Goal: Task Accomplishment & Management: Manage account settings

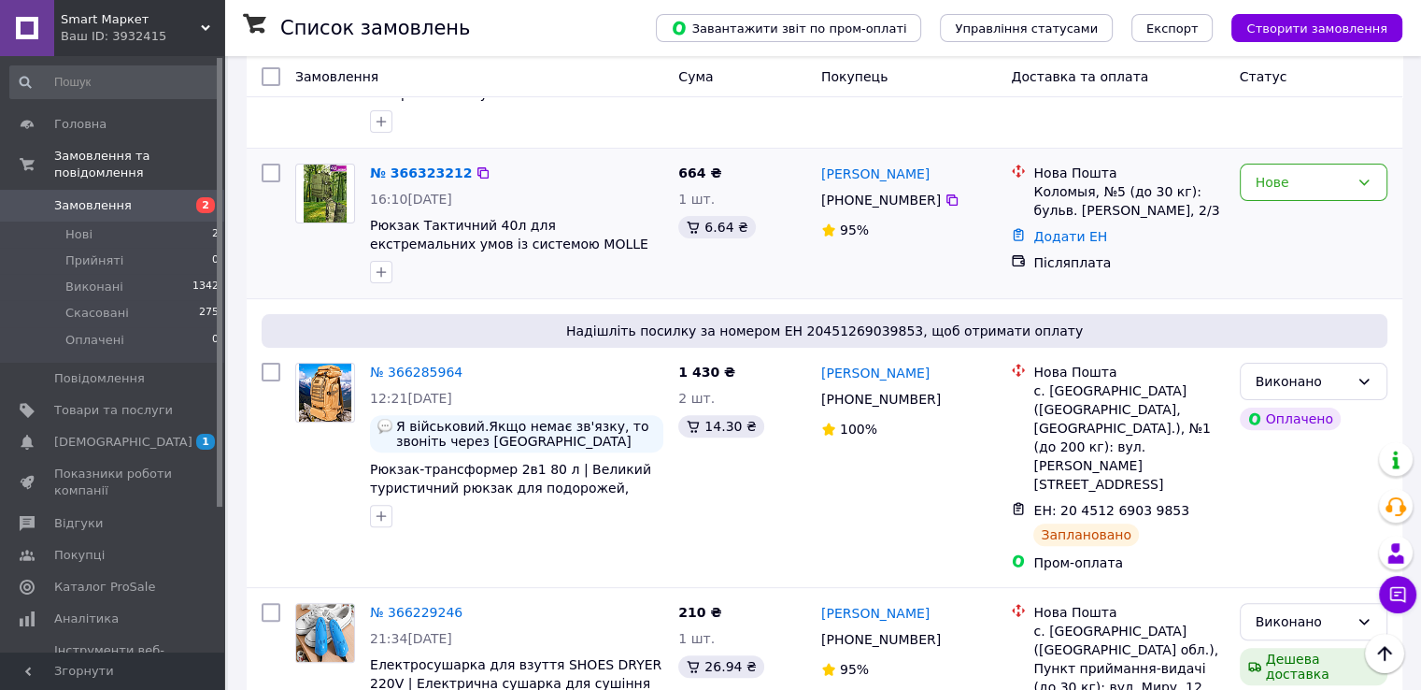
scroll to position [374, 0]
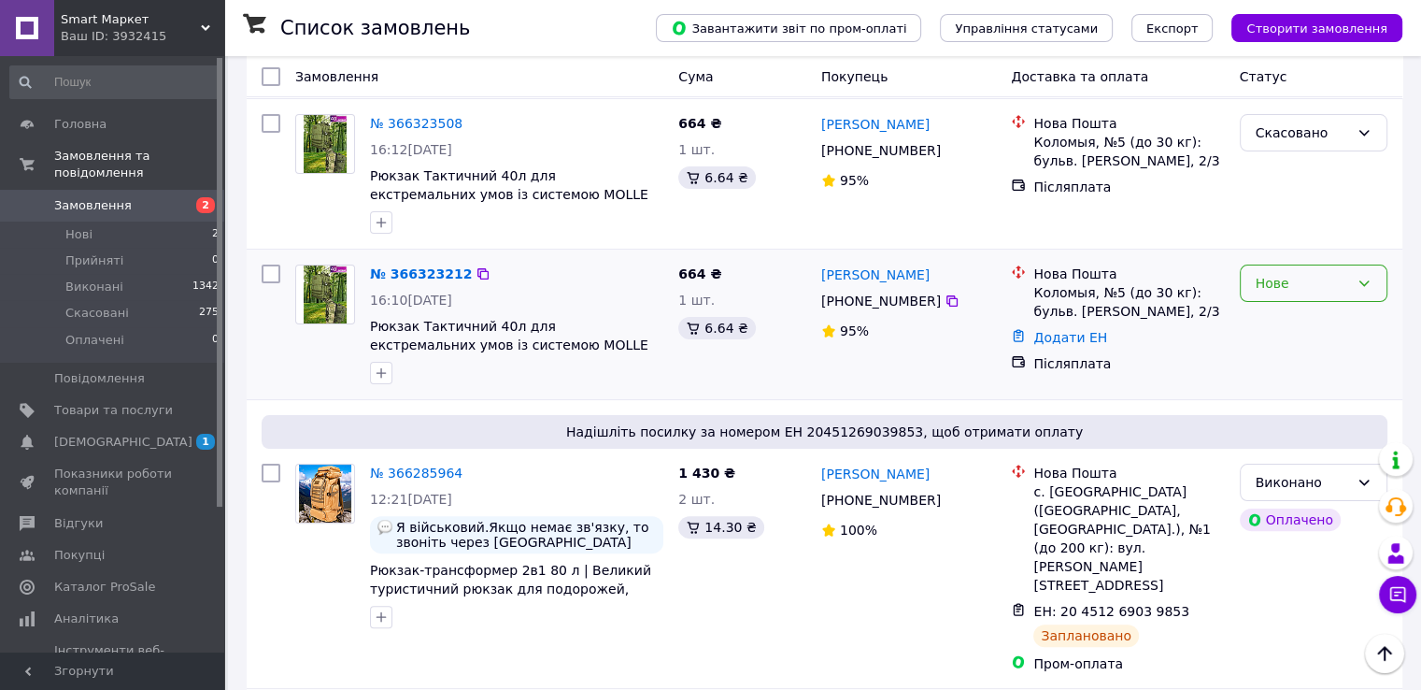
click at [1314, 273] on div "Нове" at bounding box center [1302, 283] width 93 height 21
click at [1297, 320] on li "Виконано" at bounding box center [1313, 321] width 146 height 34
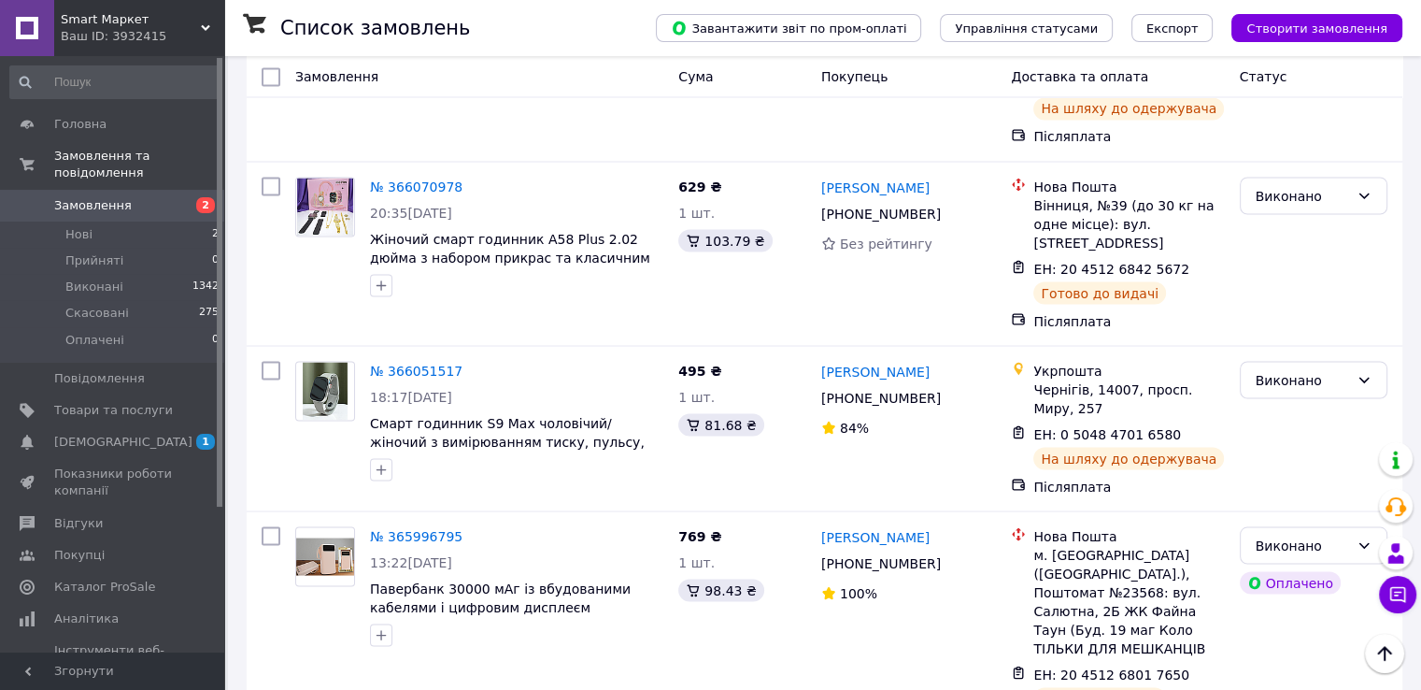
scroll to position [3408, 0]
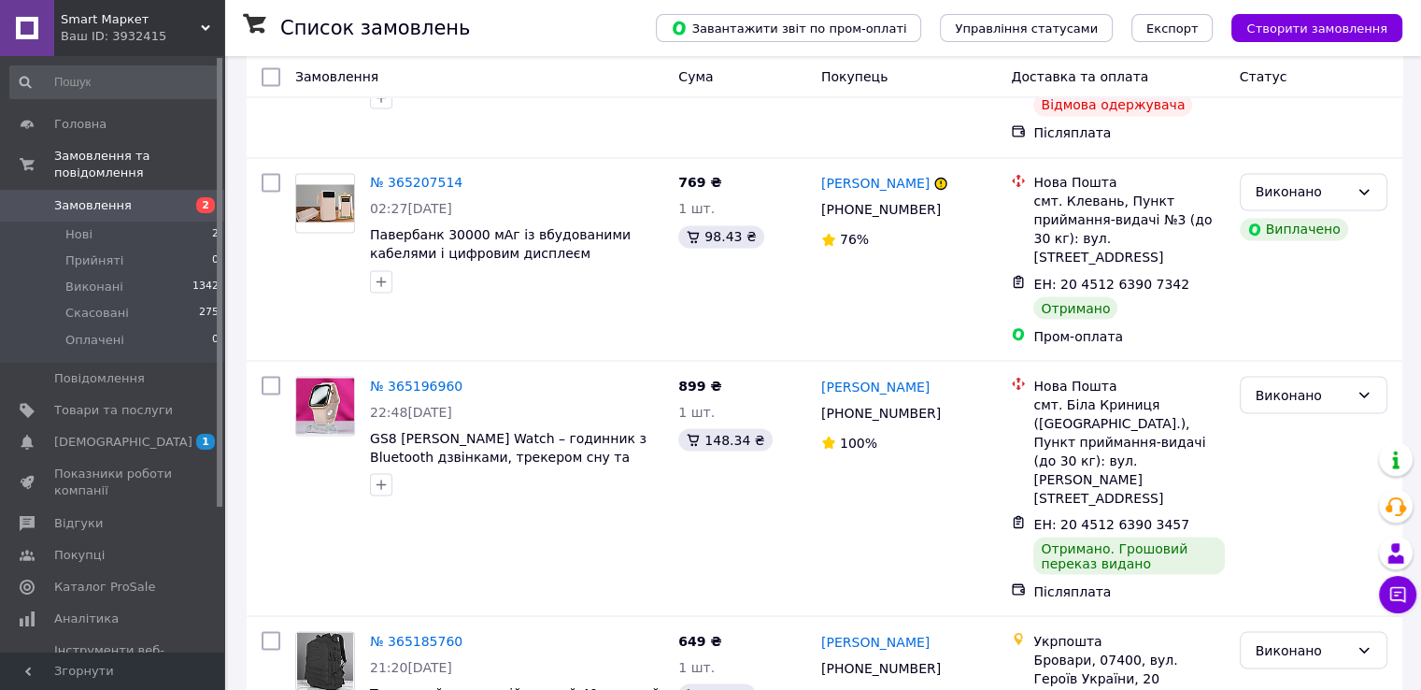
scroll to position [3394, 0]
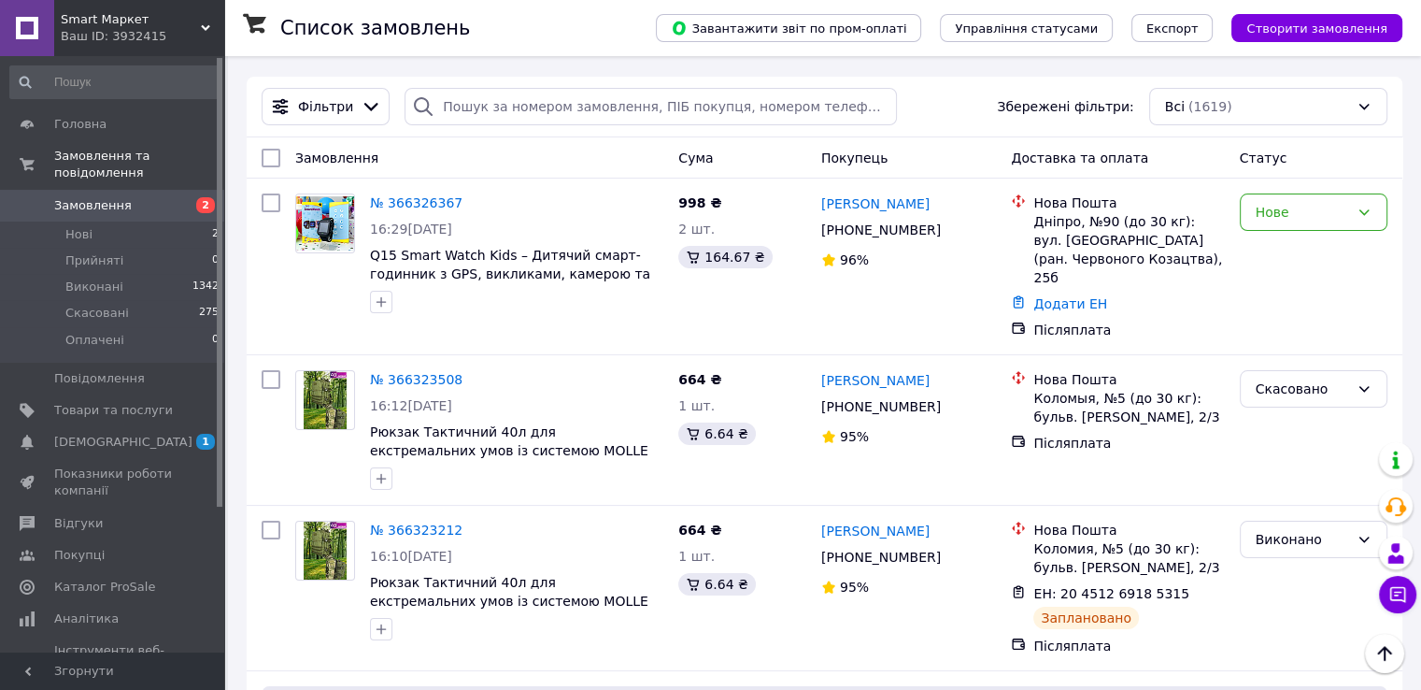
scroll to position [99, 0]
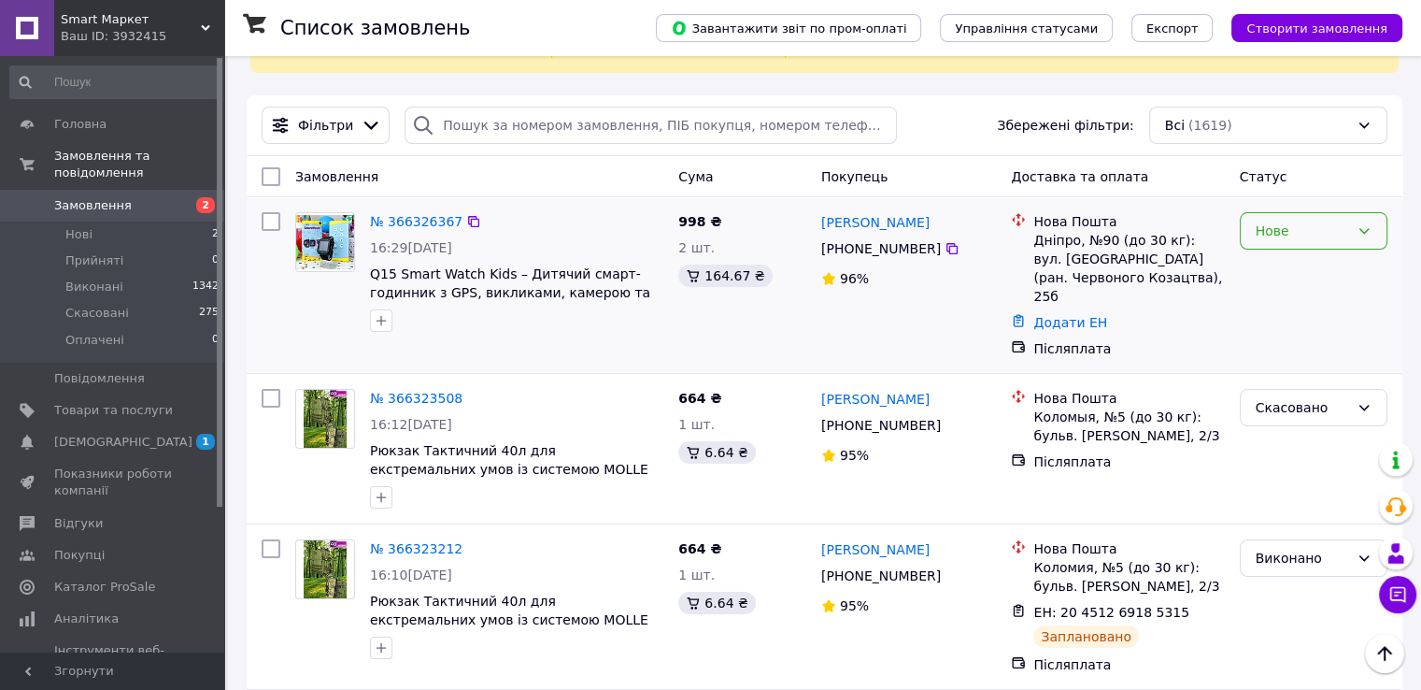
click at [1297, 221] on div "Нове" at bounding box center [1302, 231] width 93 height 21
click at [1279, 255] on li "Прийнято" at bounding box center [1313, 252] width 146 height 34
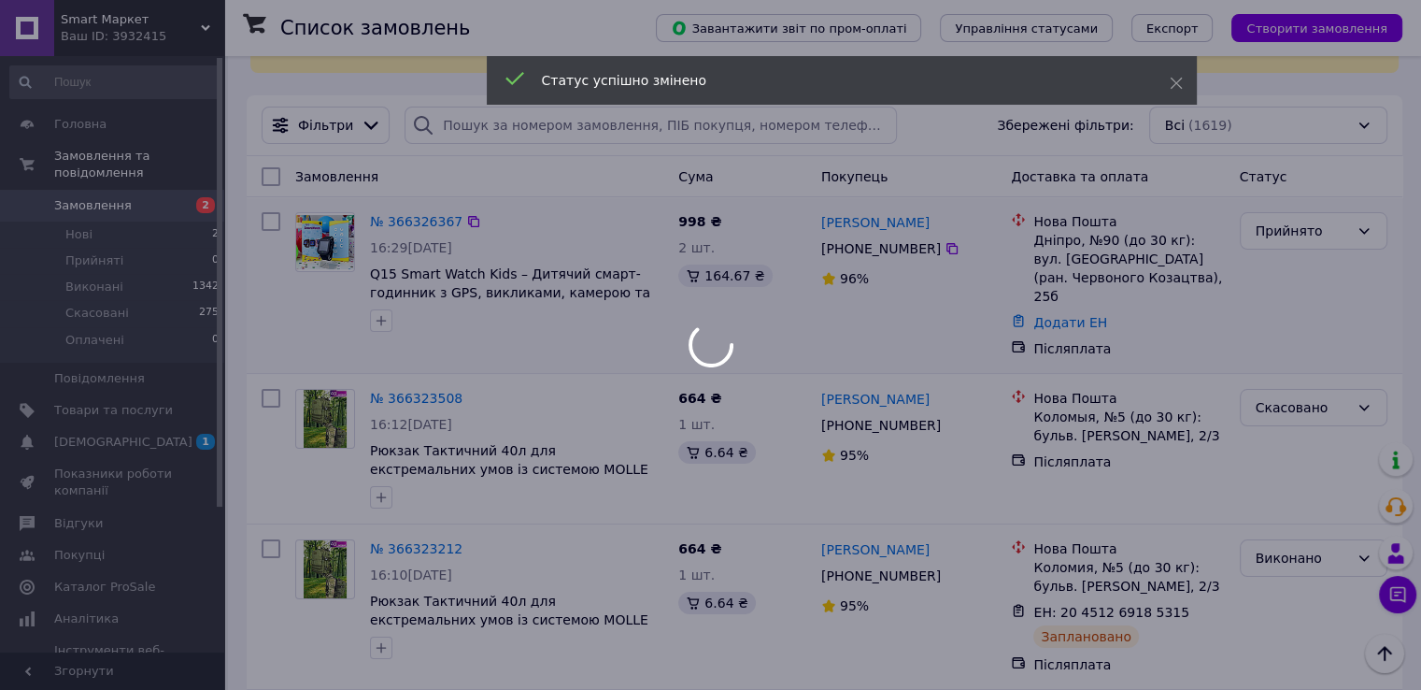
scroll to position [0, 0]
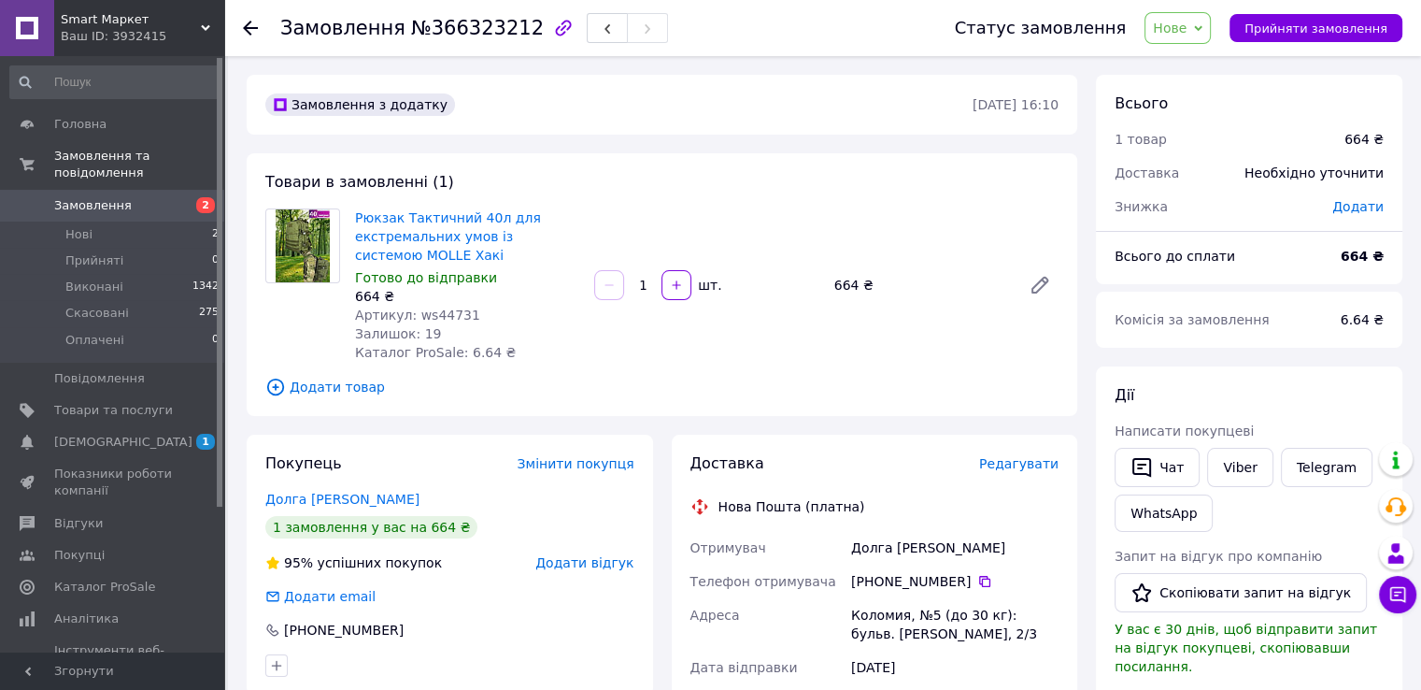
click at [444, 309] on span "Артикул: ws44731" at bounding box center [417, 314] width 125 height 15
copy span "ws44731"
click at [625, 332] on div "Рюкзак Тактичний 40л для екстремальних умов із системою MOLLE Хакі Готово до ві…" at bounding box center [707, 285] width 719 height 161
click at [676, 363] on div "Рюкзак Тактичний 40л для екстремальних умов із системою MOLLE Хакі Готово до ві…" at bounding box center [707, 285] width 719 height 161
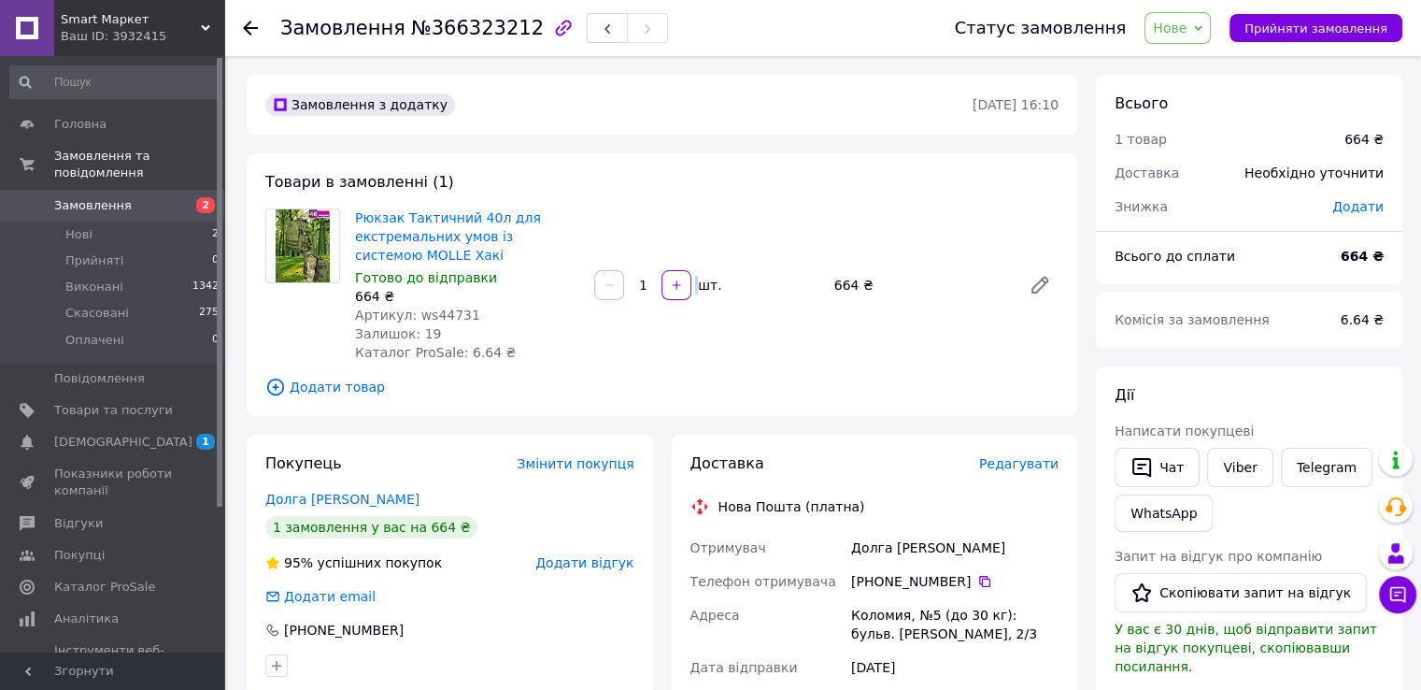
click at [676, 363] on div "Рюкзак Тактичний 40л для екстремальних умов із системою MOLLE Хакі Готово до ві…" at bounding box center [707, 285] width 719 height 161
click at [912, 547] on div "Долга Виктория" at bounding box center [954, 548] width 215 height 34
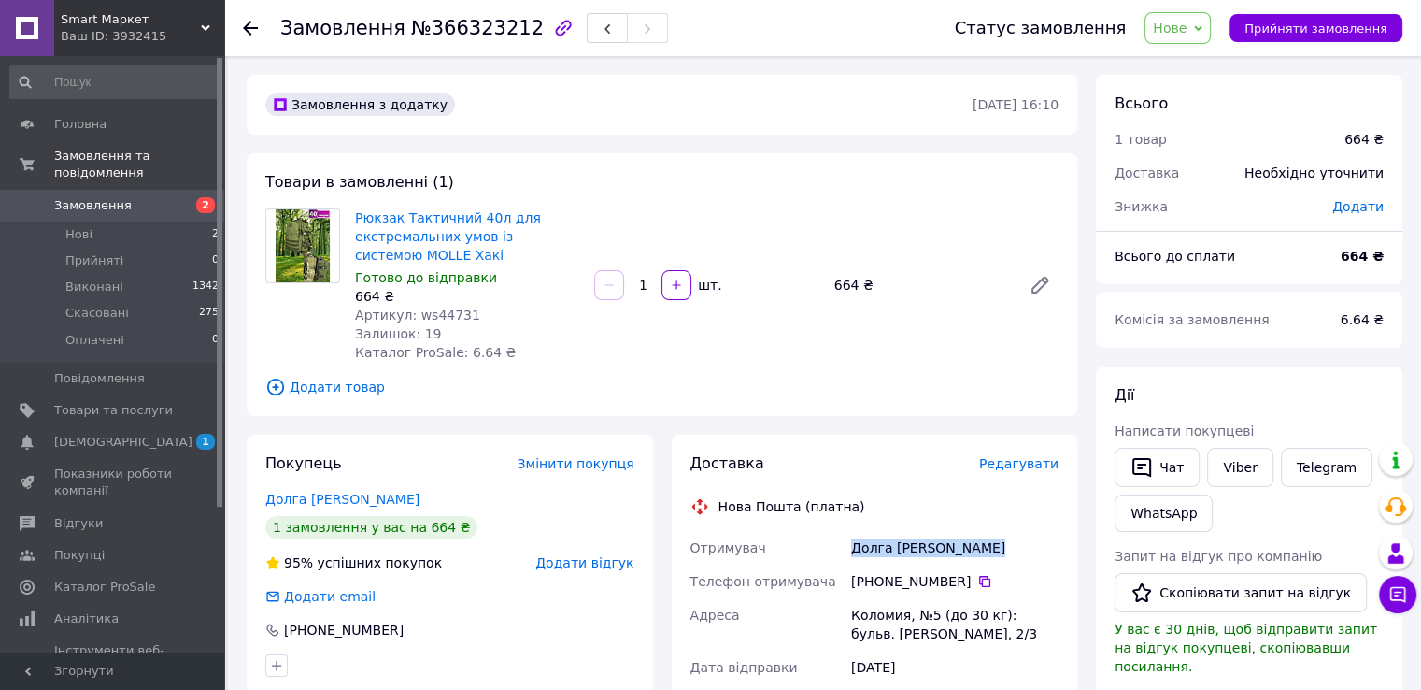
click at [912, 547] on div "Долга Виктория" at bounding box center [954, 548] width 215 height 34
click at [1229, 470] on link "Viber" at bounding box center [1239, 467] width 65 height 39
click at [548, 15] on button "button" at bounding box center [564, 28] width 32 height 32
click at [872, 554] on div "Долга Виктория" at bounding box center [954, 548] width 215 height 34
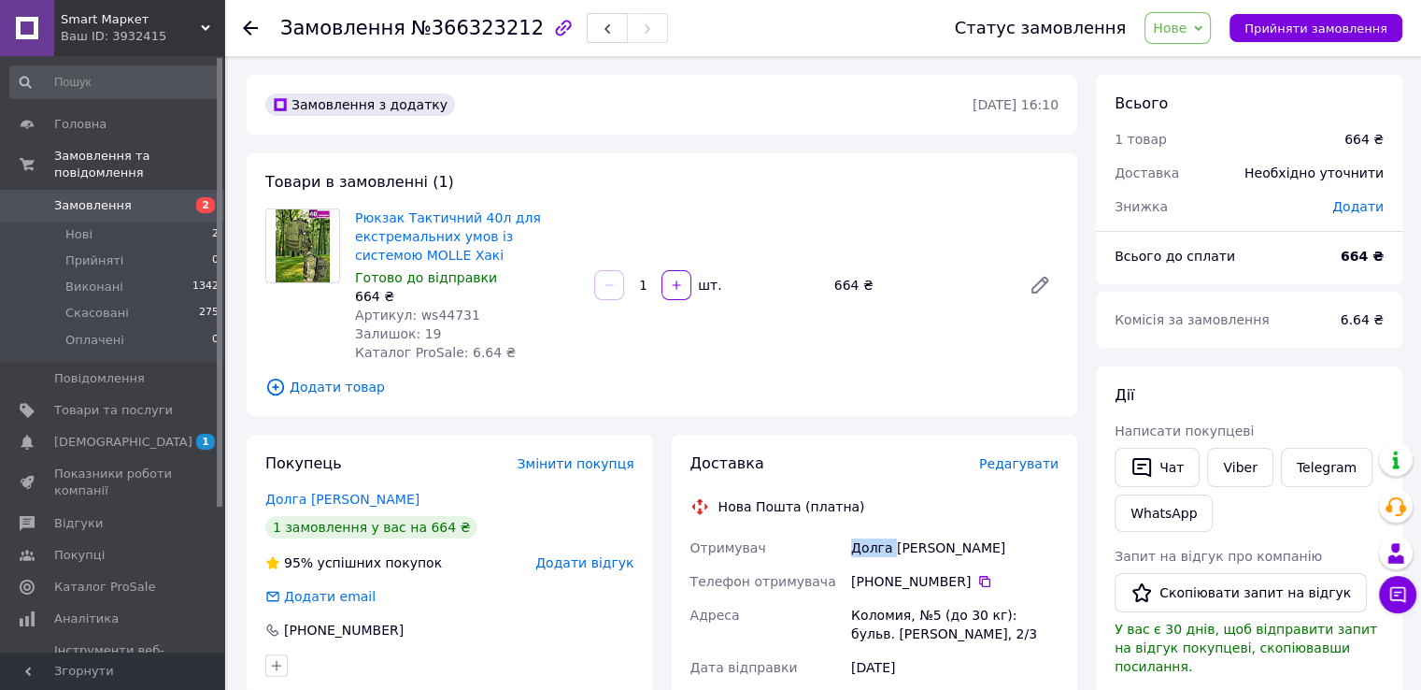
click at [872, 554] on div "Долга Виктория" at bounding box center [954, 548] width 215 height 34
copy div "Долга"
click at [924, 547] on div "Долга Виктория" at bounding box center [954, 548] width 215 height 34
copy div "Виктория"
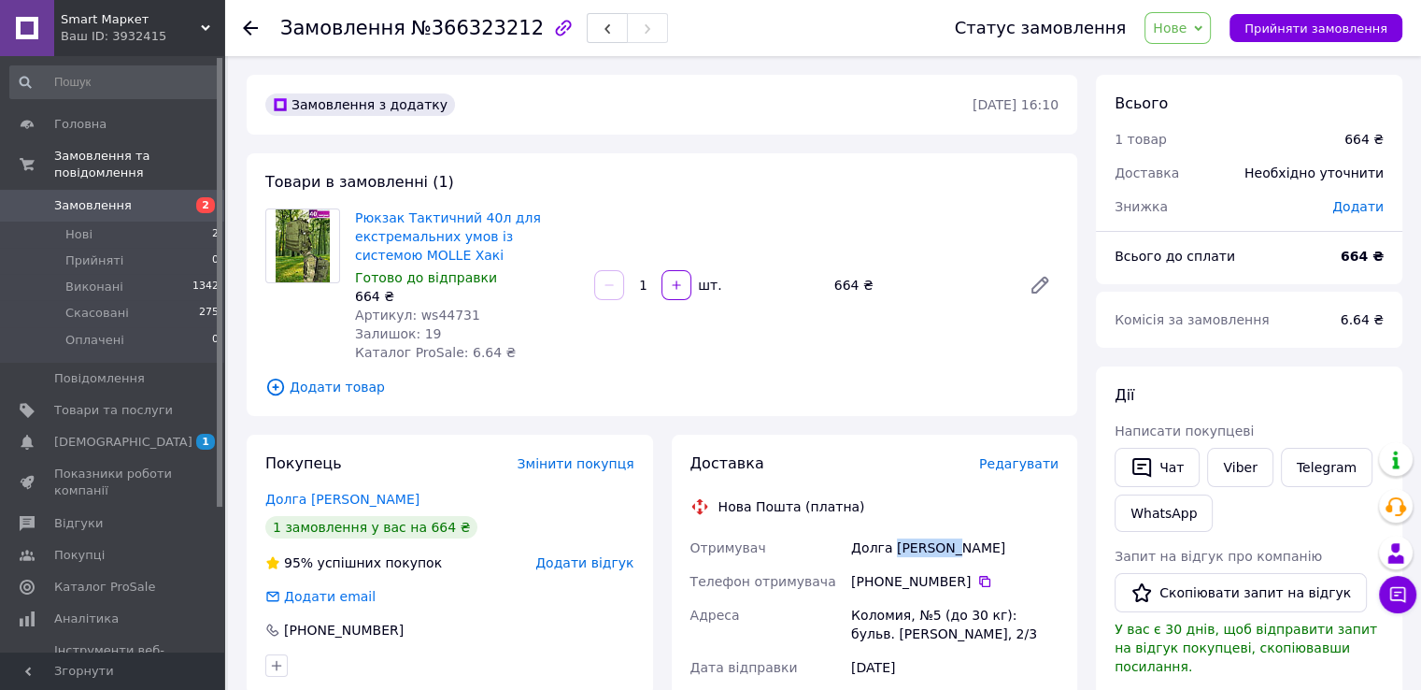
drag, startPoint x: 875, startPoint y: 584, endPoint x: 957, endPoint y: 588, distance: 81.4
click at [957, 588] on div "+380 68 310 85 00" at bounding box center [954, 581] width 207 height 19
copy div "0 68 310 85 00"
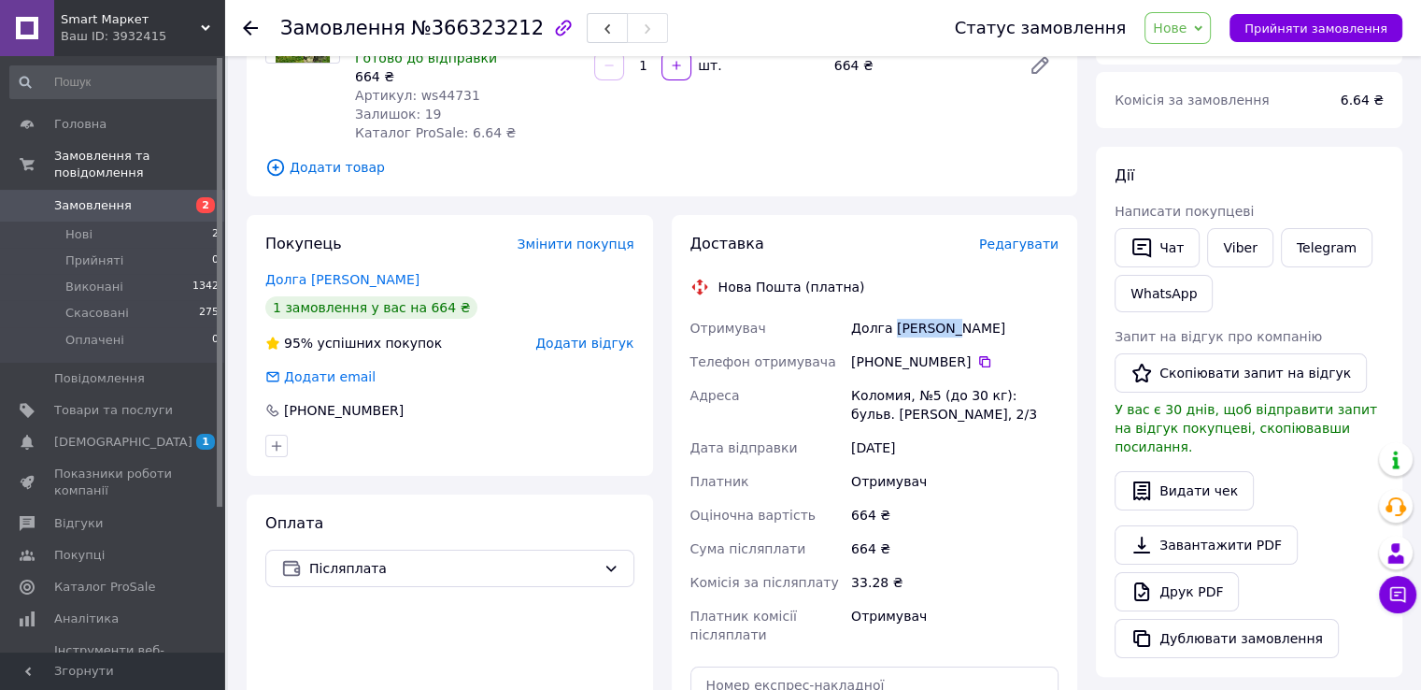
scroll to position [280, 0]
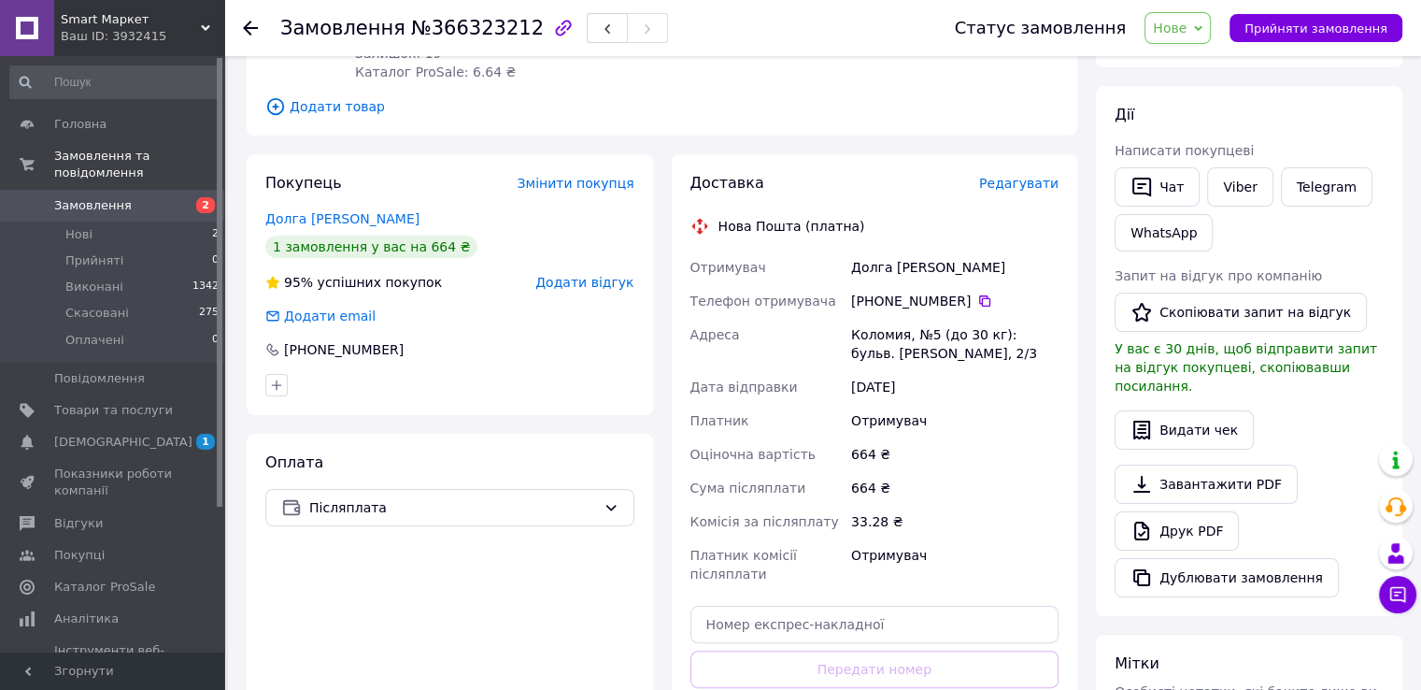
click at [882, 337] on div "Коломия, №5 (до 30 кг): бульв. Лесі Українки, 2/3" at bounding box center [954, 344] width 215 height 52
copy div "Коломия"
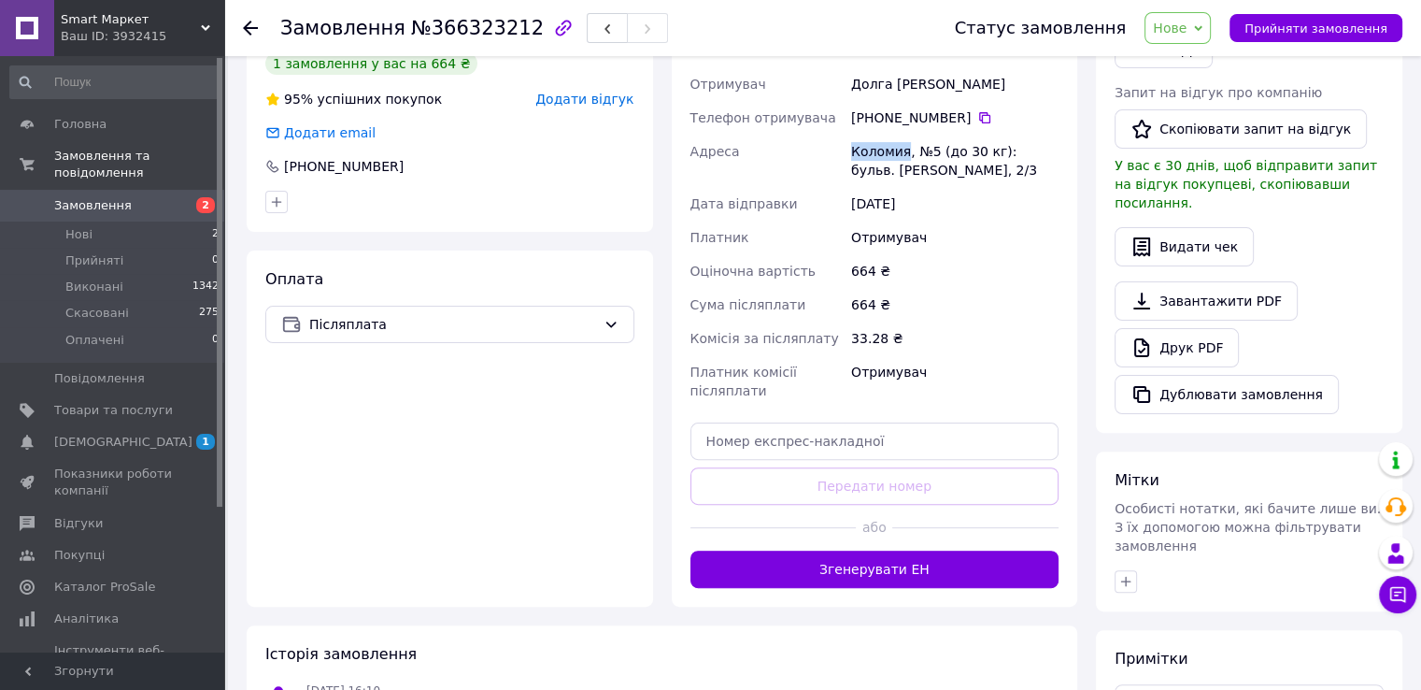
scroll to position [467, 0]
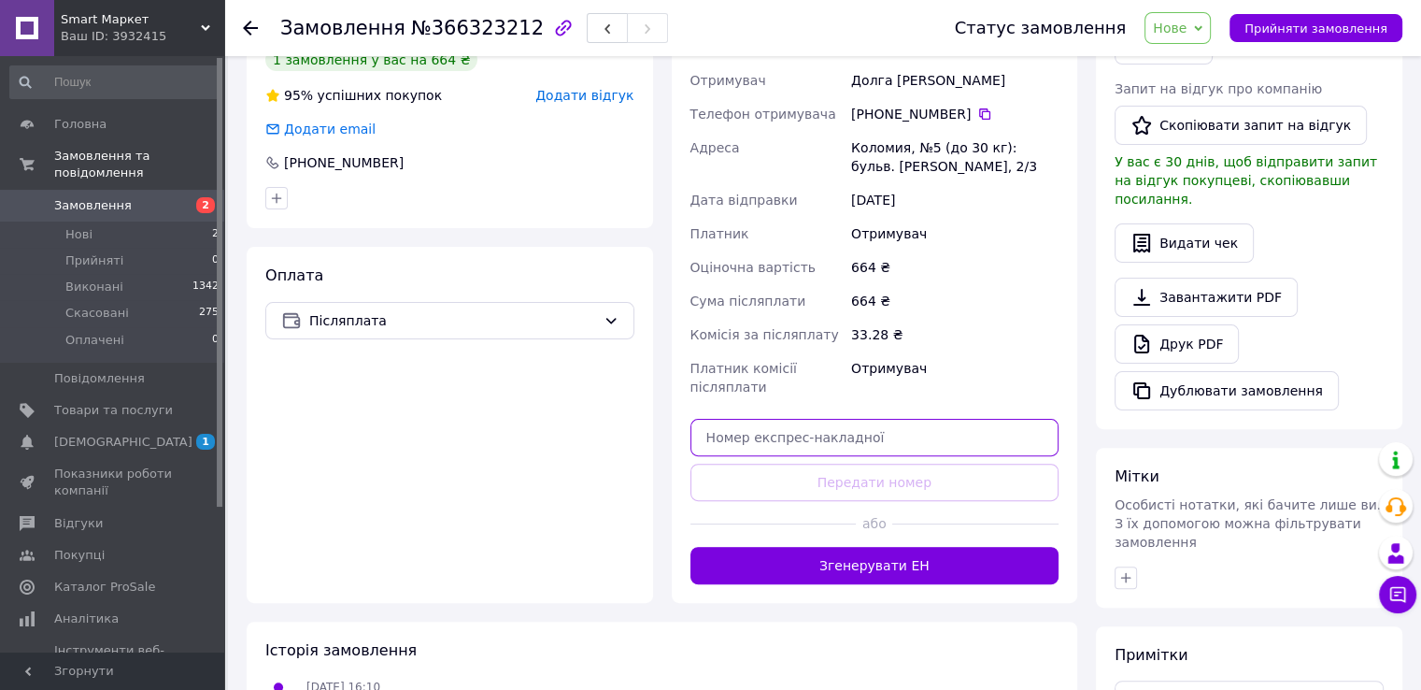
click at [832, 423] on input "text" at bounding box center [874, 437] width 369 height 37
paste input "20451269185315"
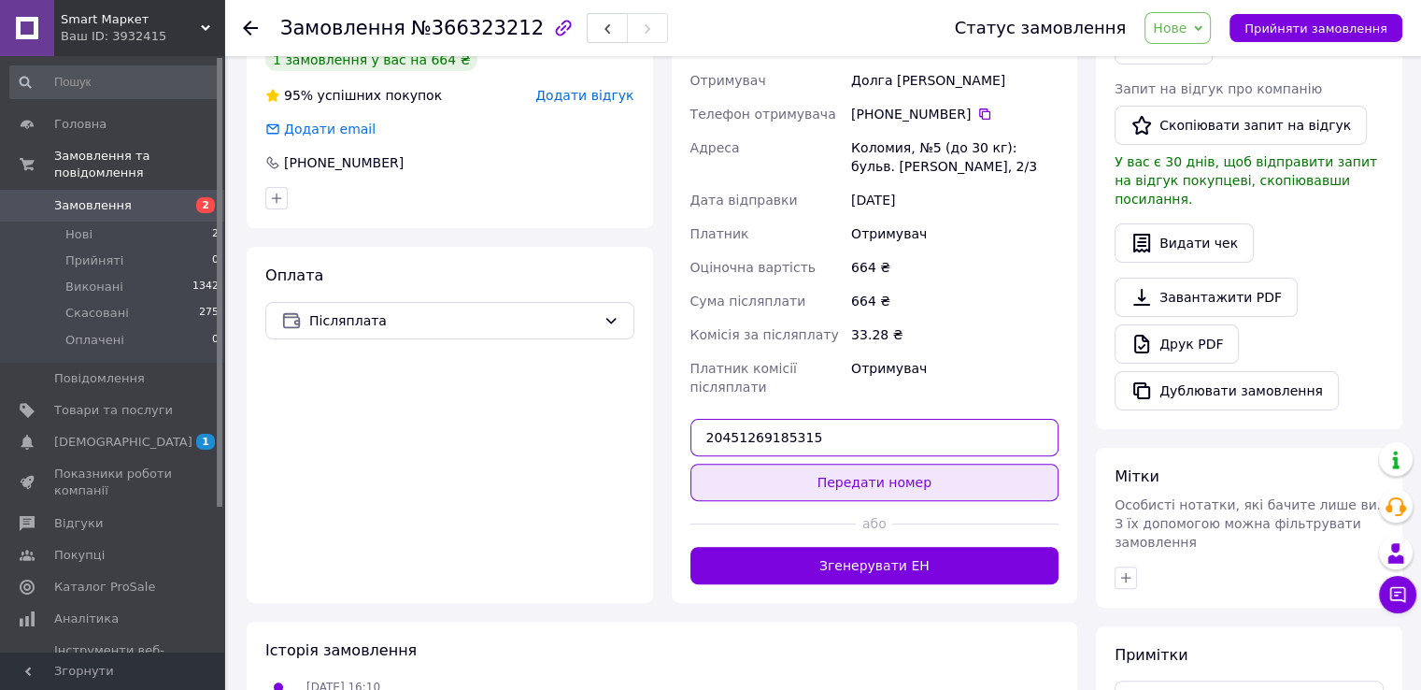
type input "20451269185315"
click at [860, 491] on button "Передати номер" at bounding box center [874, 481] width 369 height 37
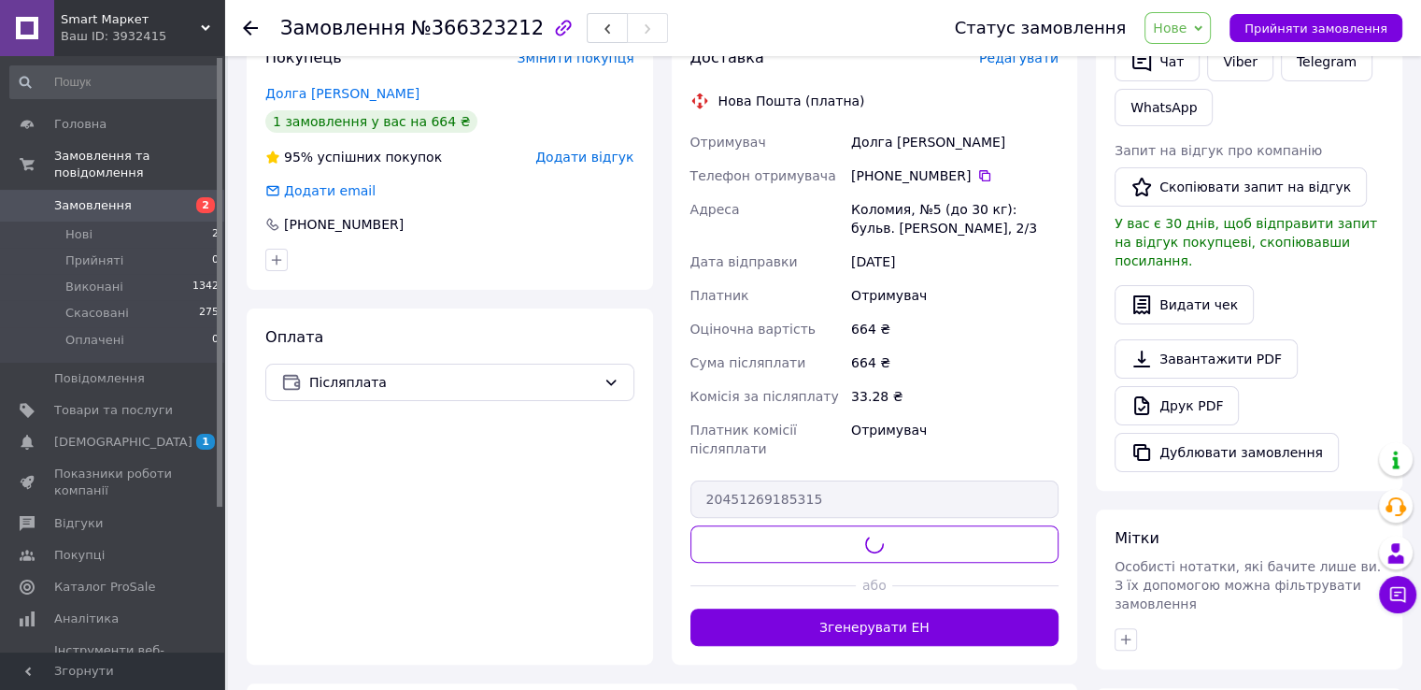
scroll to position [374, 0]
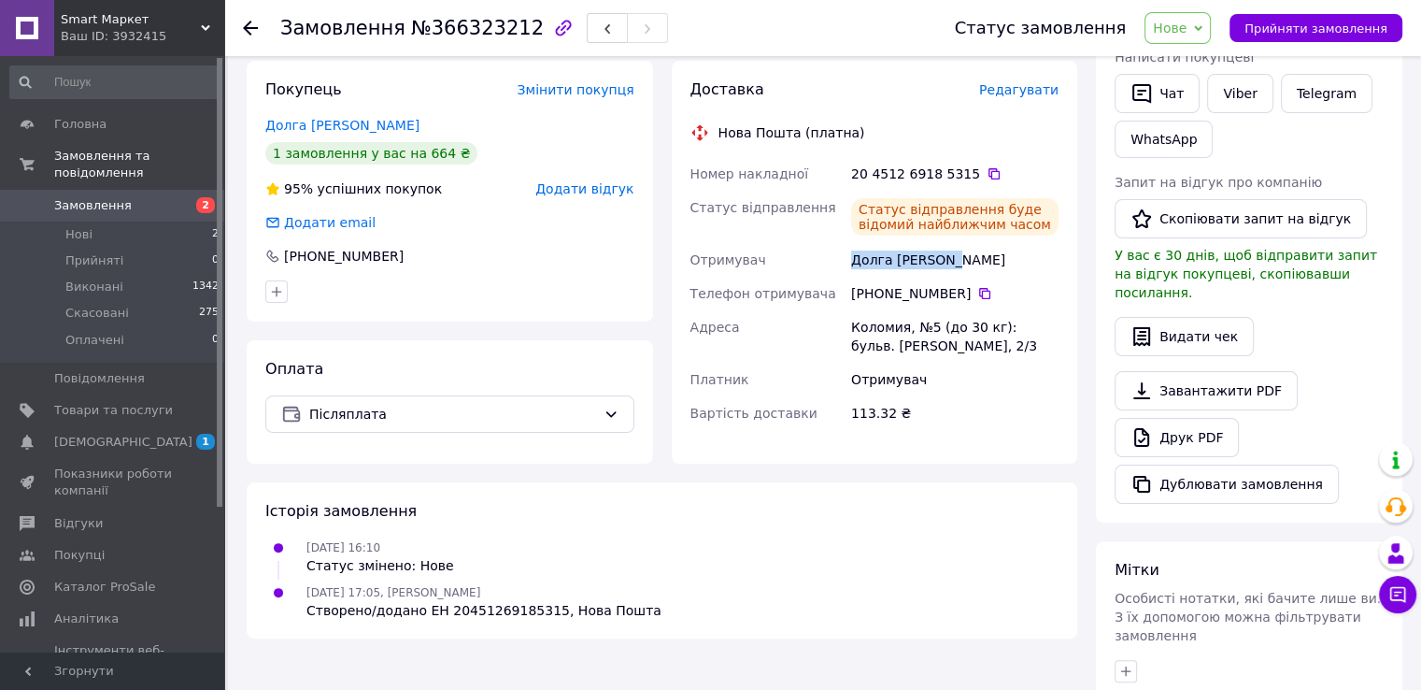
drag, startPoint x: 845, startPoint y: 248, endPoint x: 967, endPoint y: 251, distance: 122.5
click at [967, 251] on div "Номер накладної 20 4512 6918 5315   Статус відправлення Статус відправлення буд…" at bounding box center [875, 293] width 377 height 273
copy div "Отримувач Долга Виктория"
click at [873, 330] on div "Коломия, №5 (до 30 кг): бульв. [PERSON_NAME], 2/3" at bounding box center [954, 336] width 215 height 52
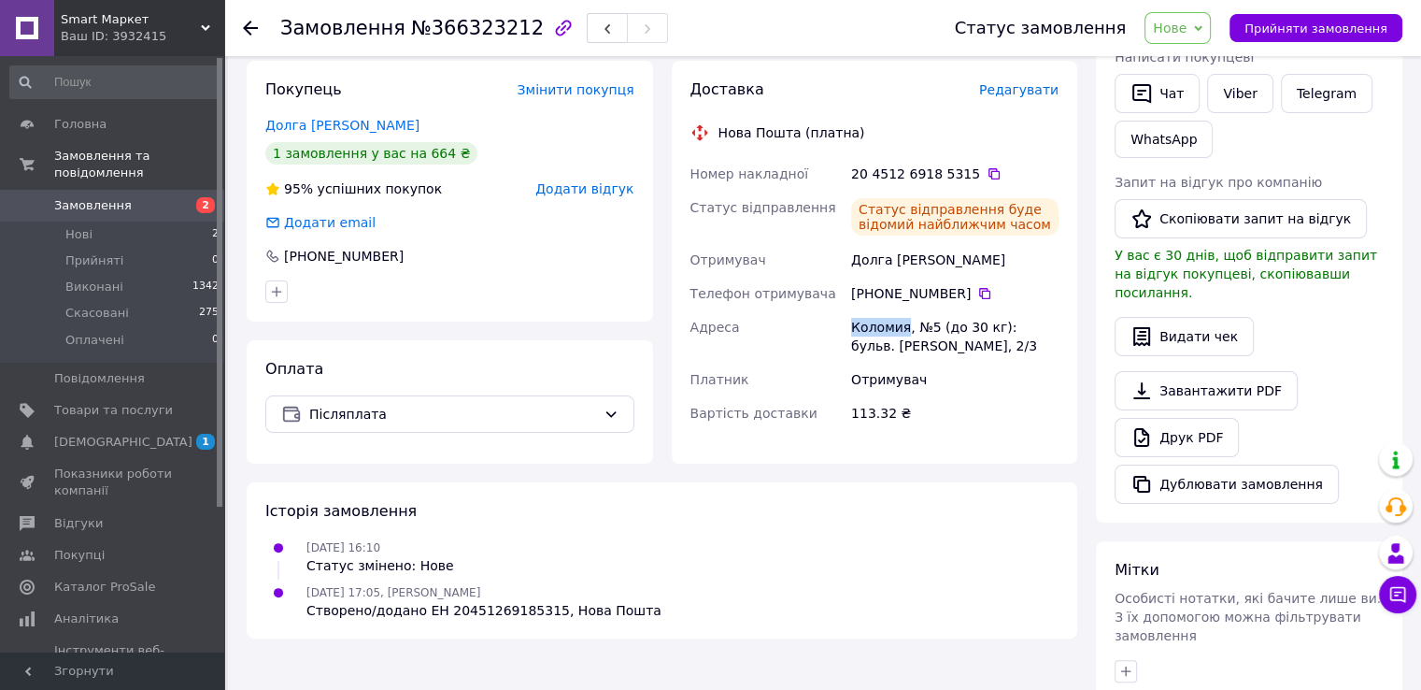
copy div "Коломия"
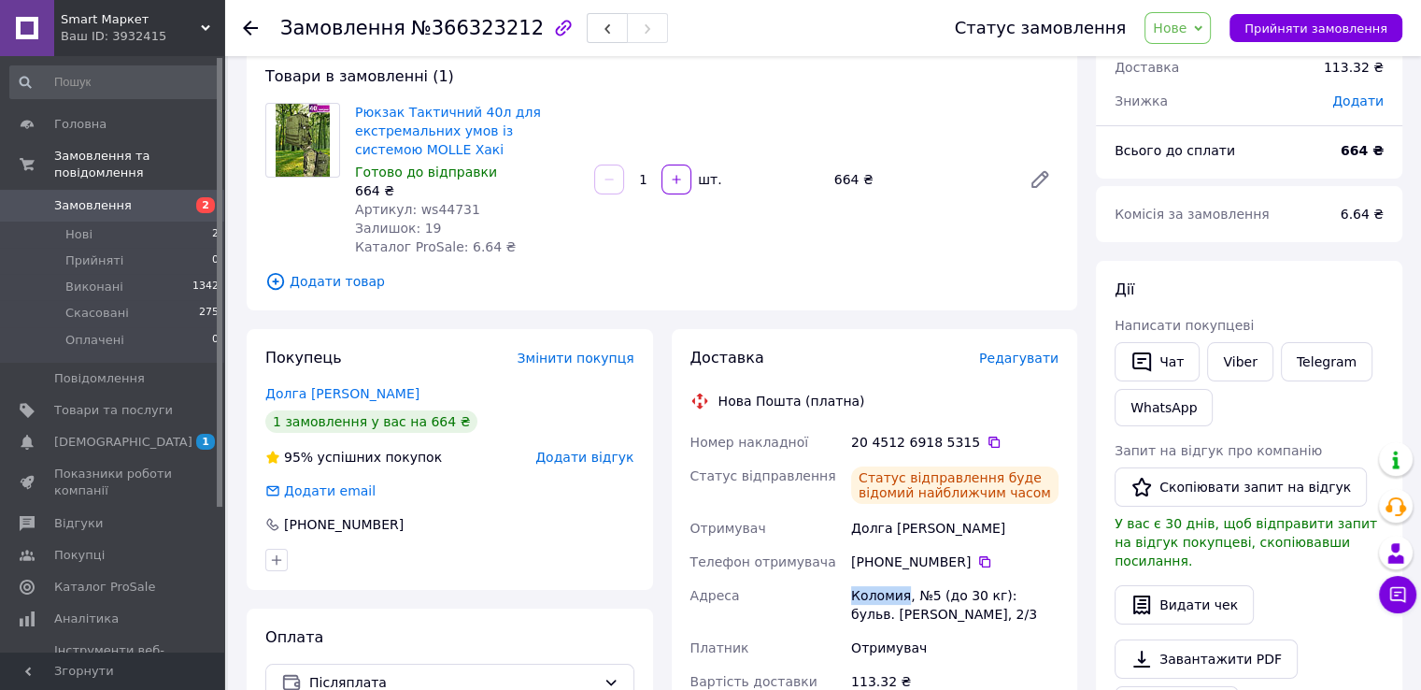
scroll to position [0, 0]
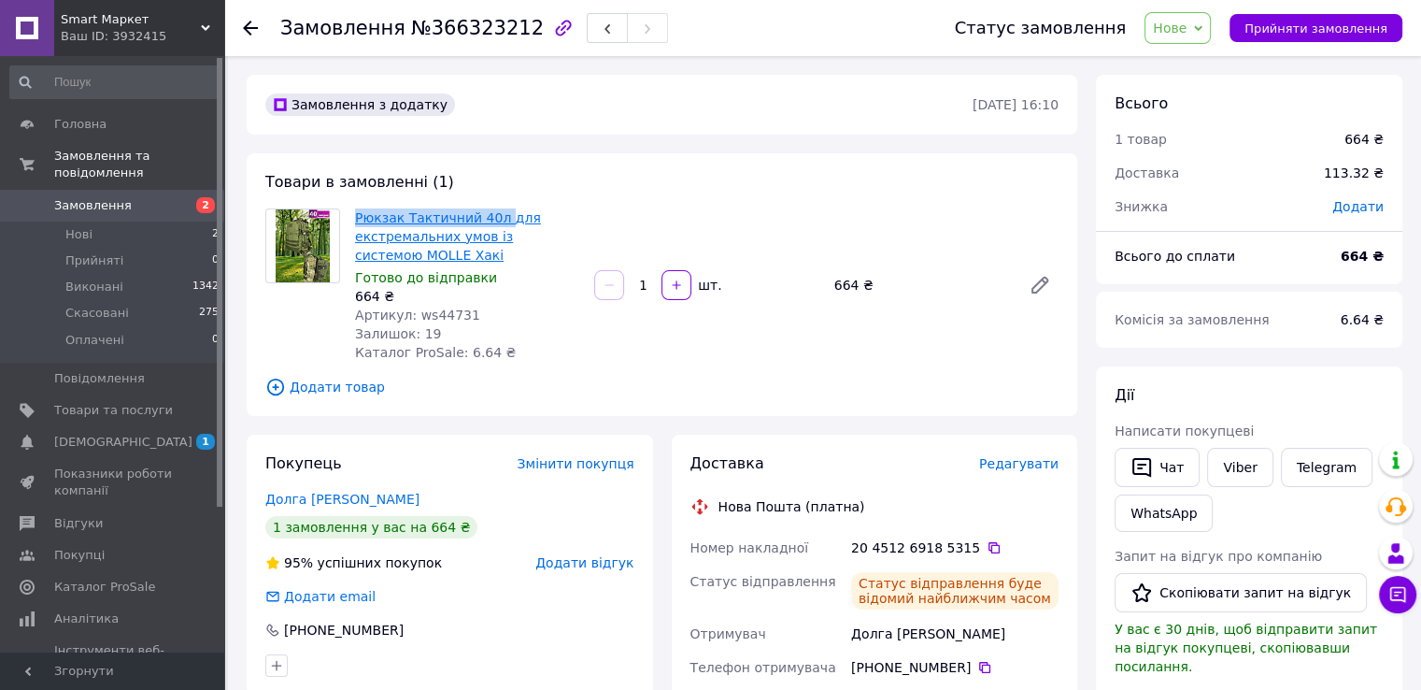
drag, startPoint x: 345, startPoint y: 217, endPoint x: 481, endPoint y: 217, distance: 136.4
click at [493, 225] on div "Рюкзак Тактичний 40л для екстремальних умов із системою MOLLE Хакі Готово до ві…" at bounding box center [662, 284] width 808 height 153
copy div "Рюкзак Тактичний 40л"
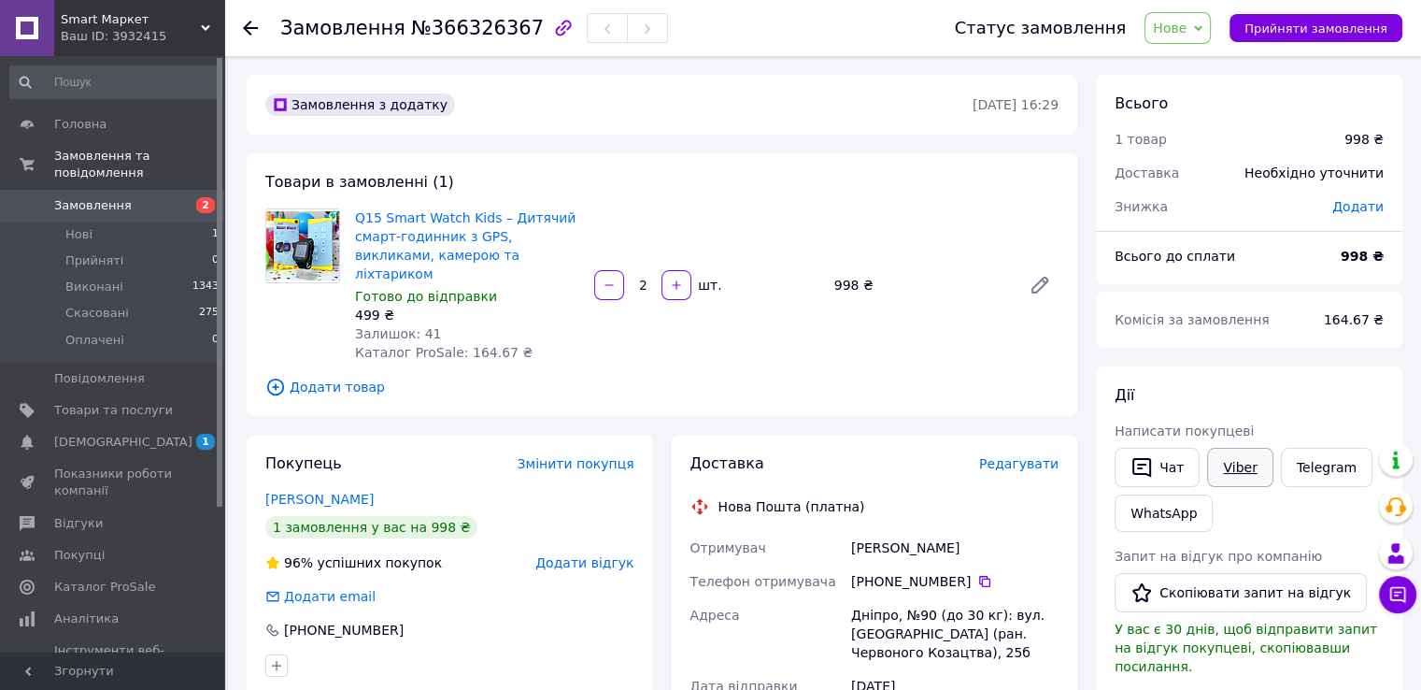
click at [1237, 483] on link "Viber" at bounding box center [1239, 467] width 65 height 39
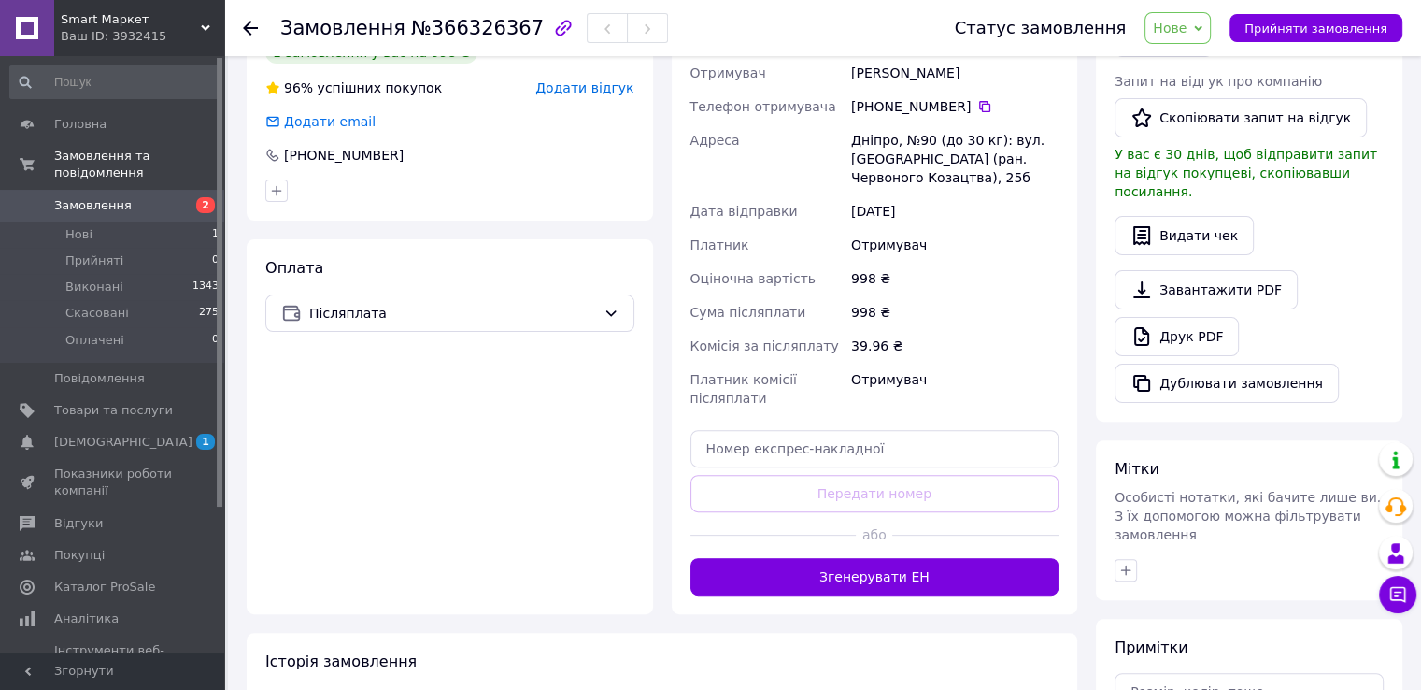
scroll to position [630, 0]
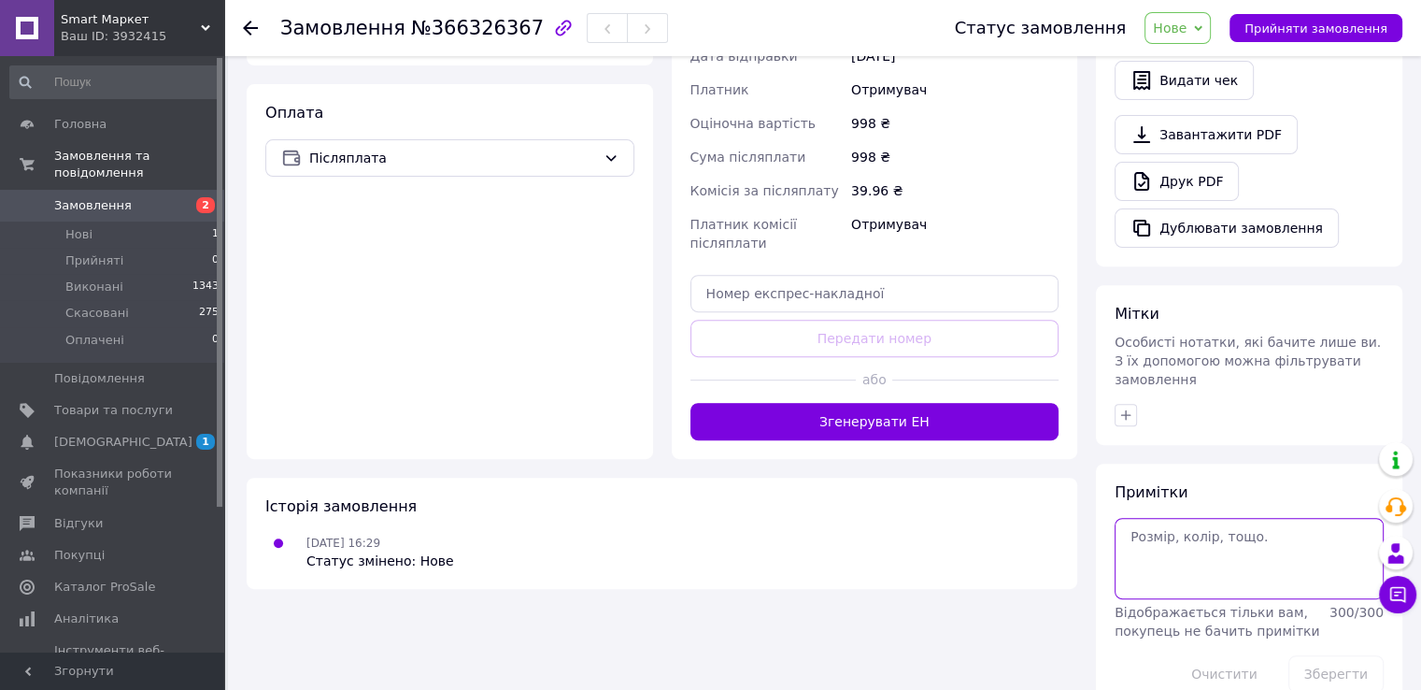
click at [1181, 518] on textarea at bounding box center [1249, 558] width 269 height 80
type textarea "но написав в [GEOGRAPHIC_DATA]"
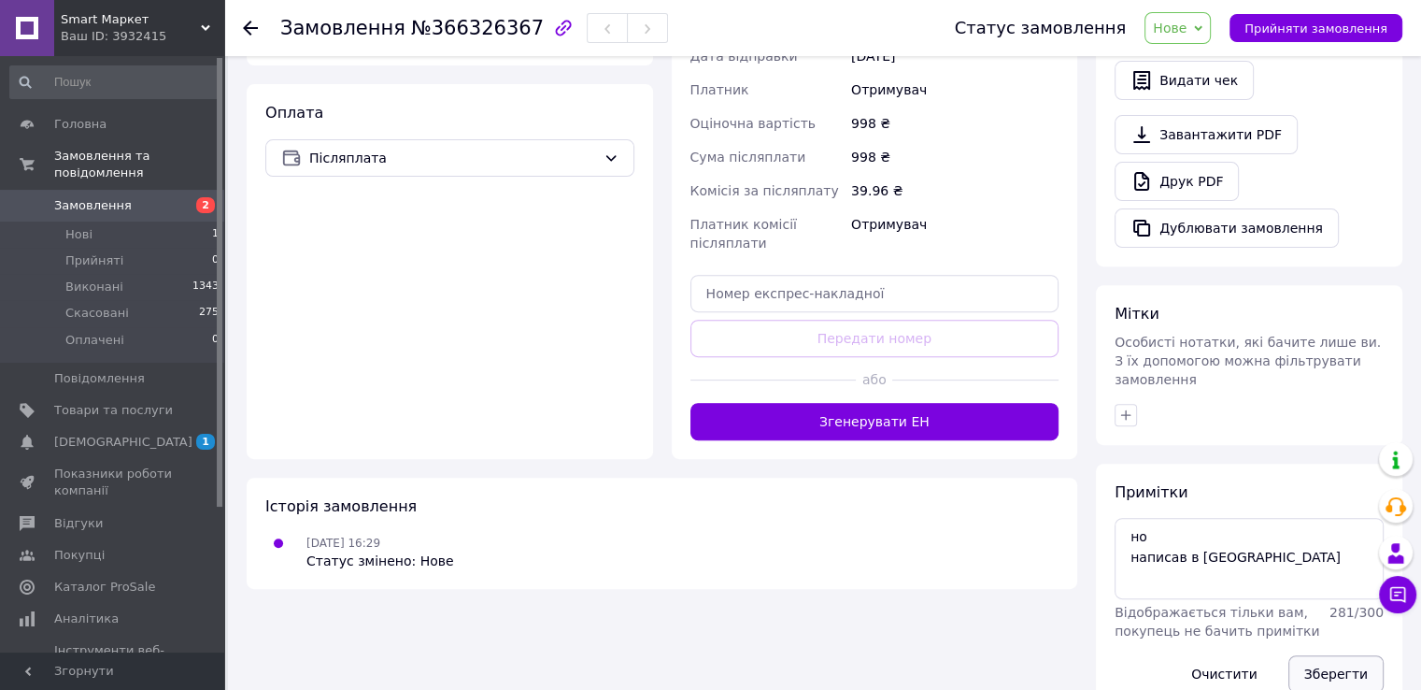
click at [1329, 655] on button "Зберегти" at bounding box center [1335, 673] width 95 height 37
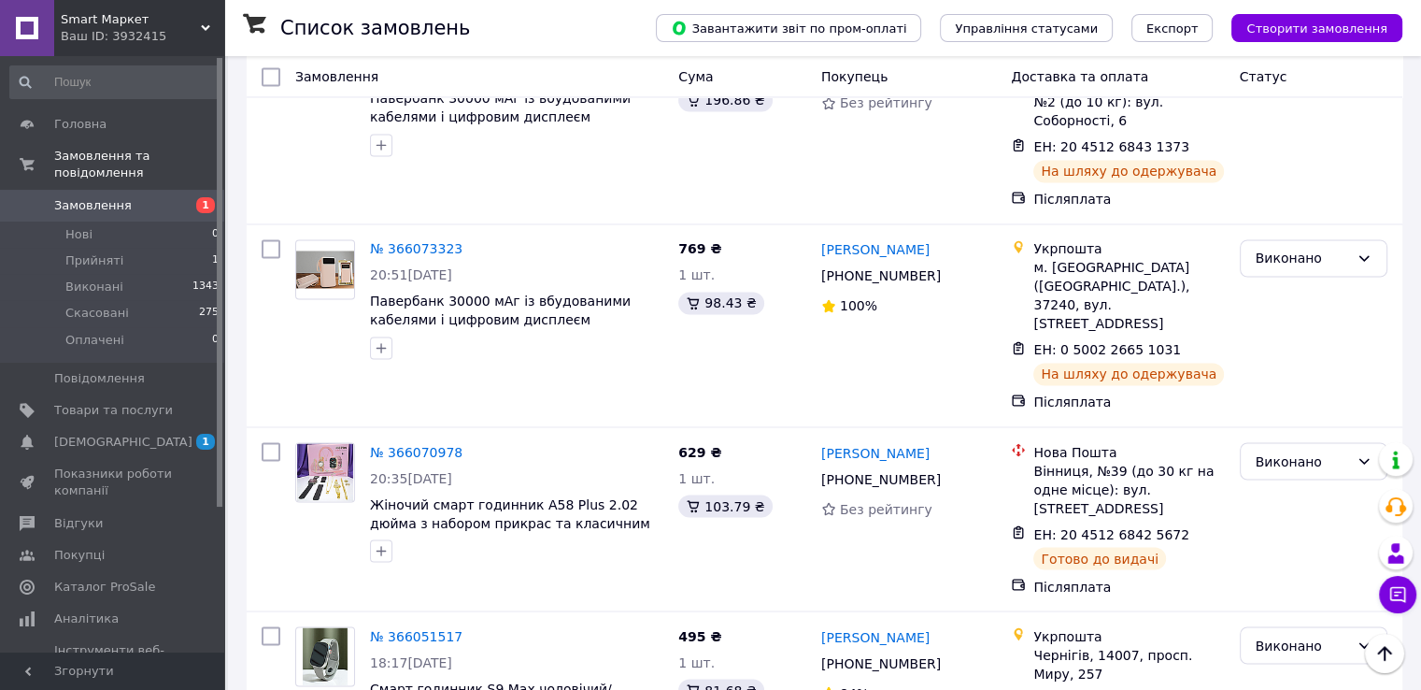
scroll to position [3394, 0]
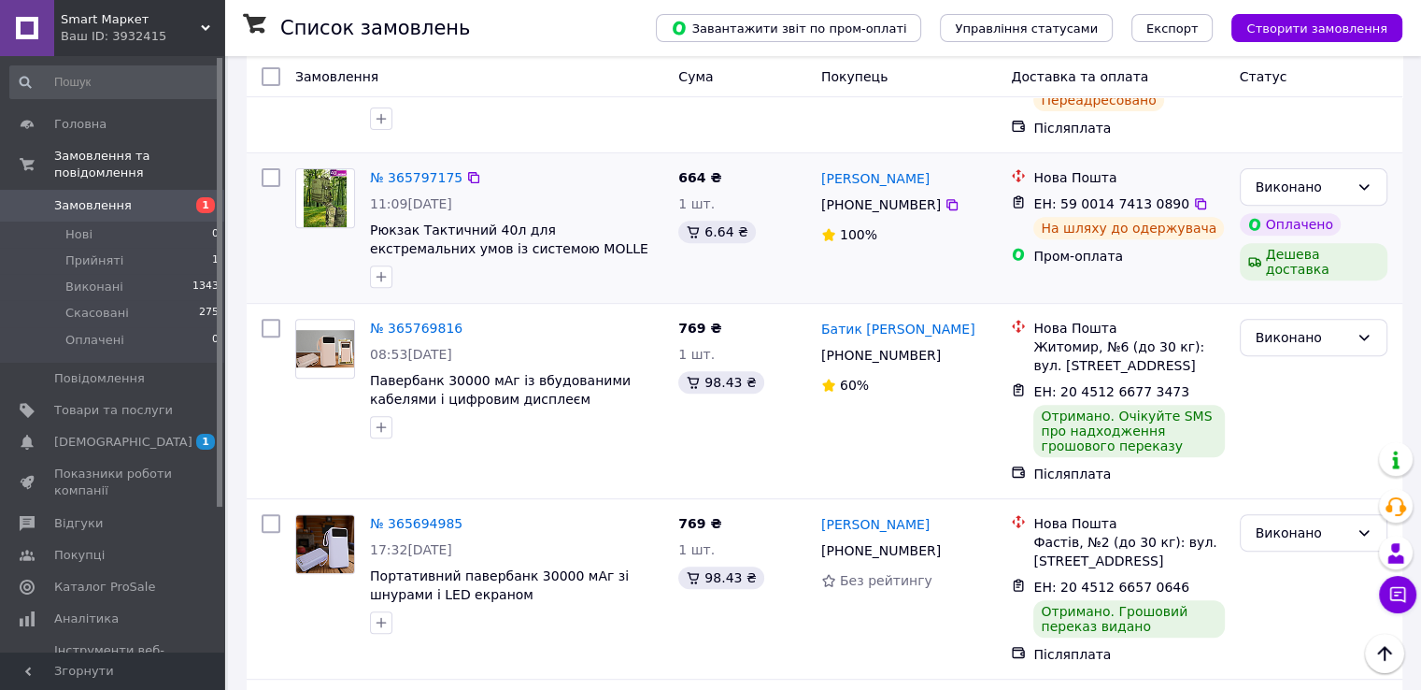
scroll to position [695, 0]
click at [116, 426] on link "Сповіщення 1 0" at bounding box center [115, 442] width 230 height 32
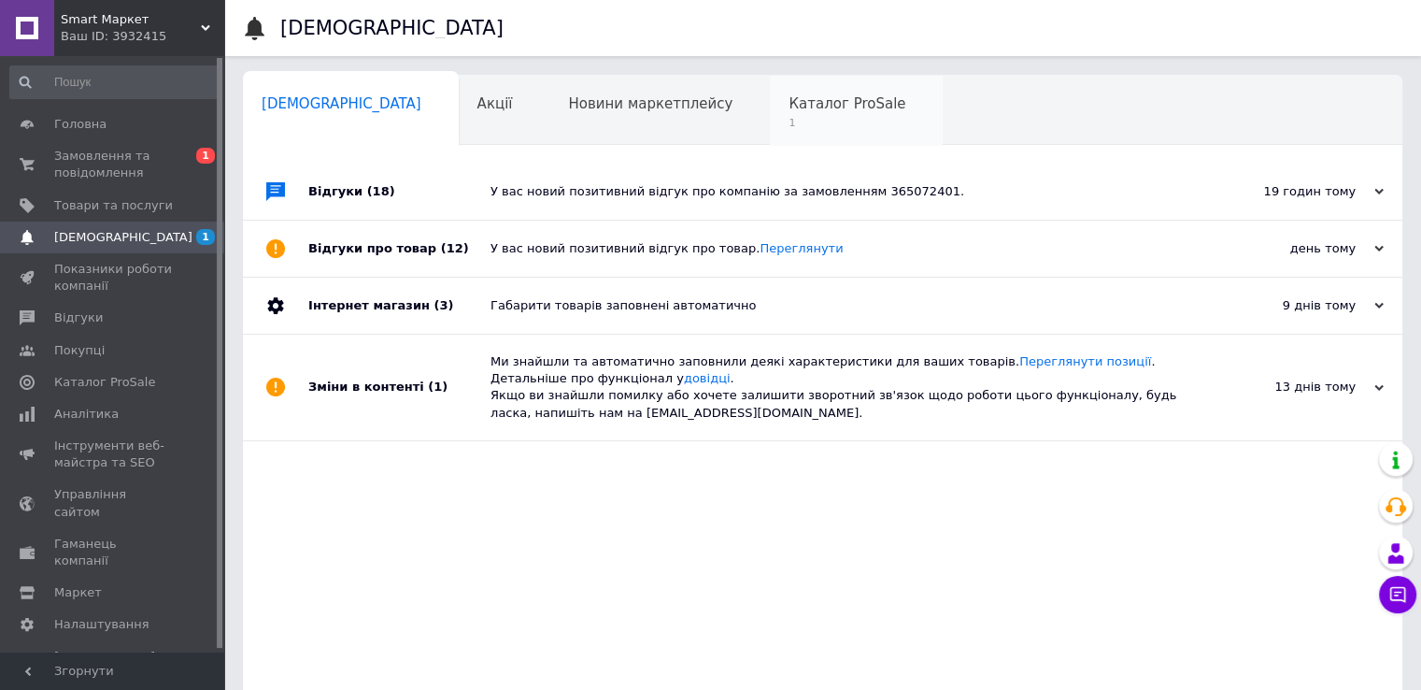
click at [789, 118] on span "1" at bounding box center [847, 123] width 117 height 14
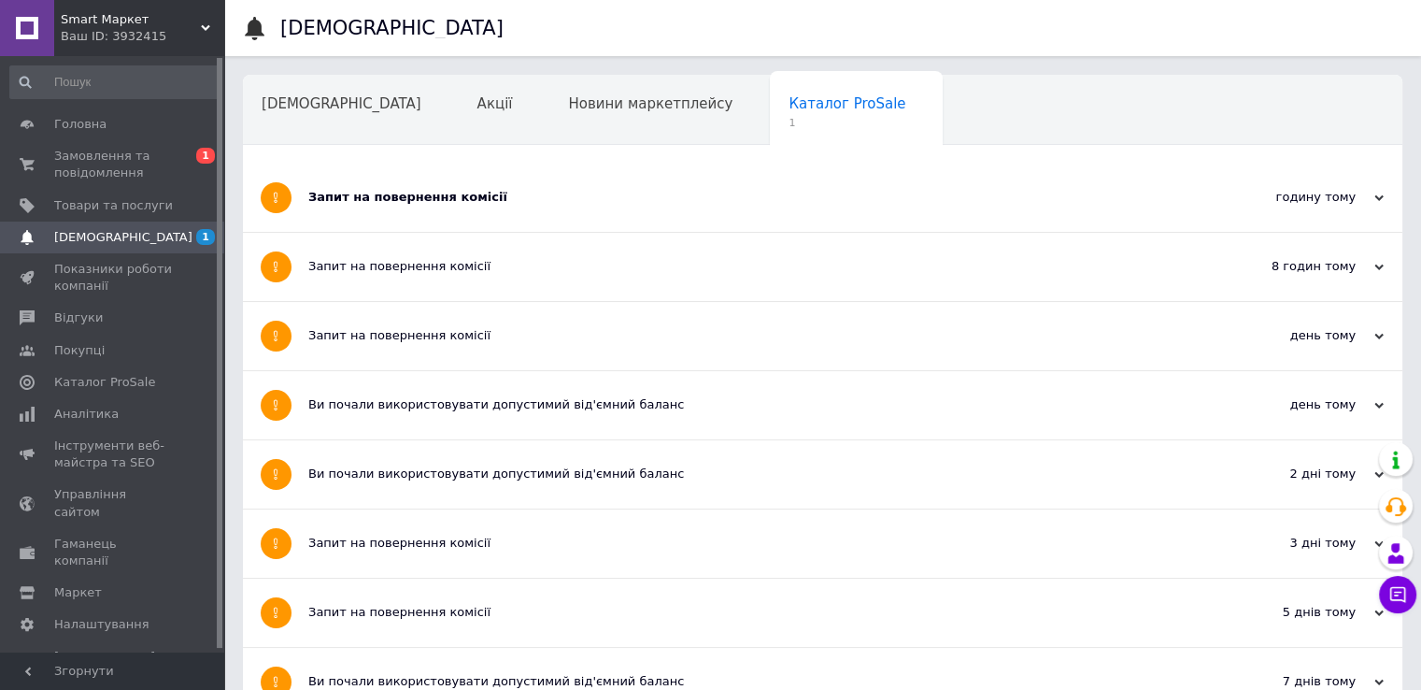
click at [389, 197] on div "Запит на повернення комісії" at bounding box center [752, 197] width 889 height 17
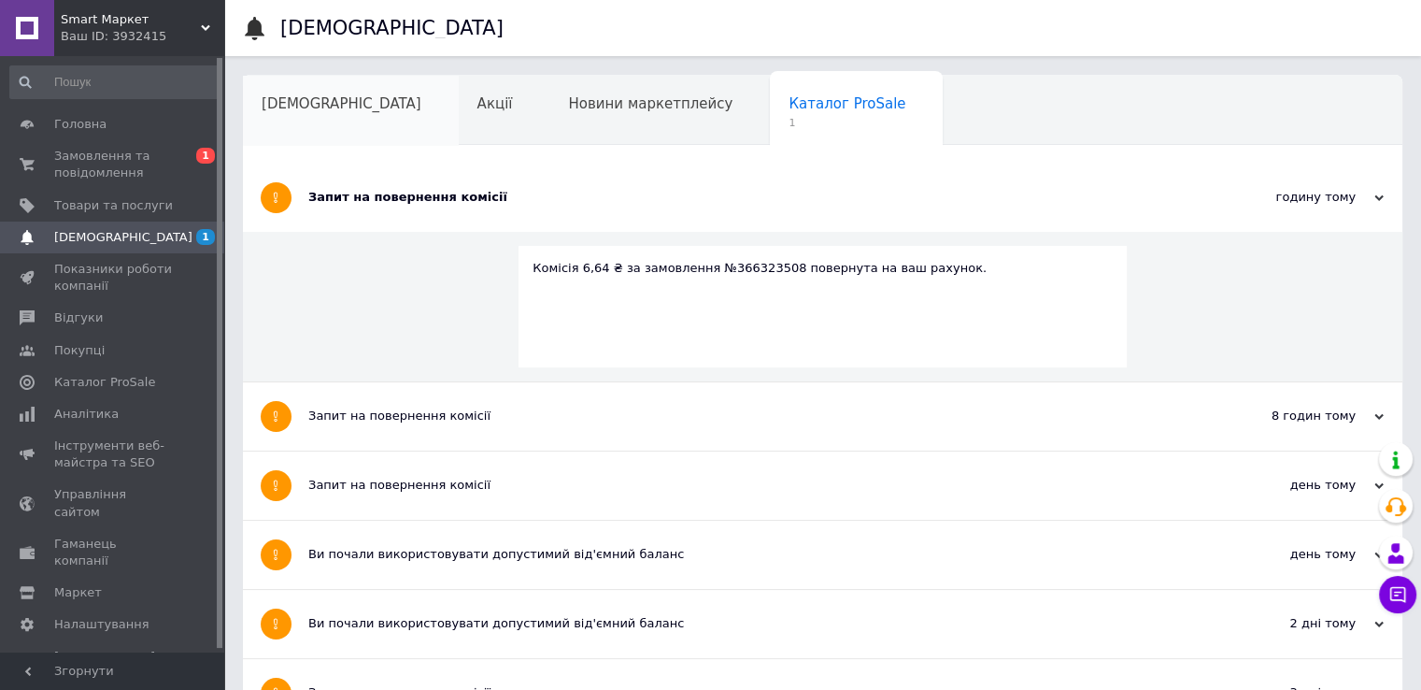
click at [331, 125] on div "[DEMOGRAPHIC_DATA]" at bounding box center [351, 111] width 216 height 71
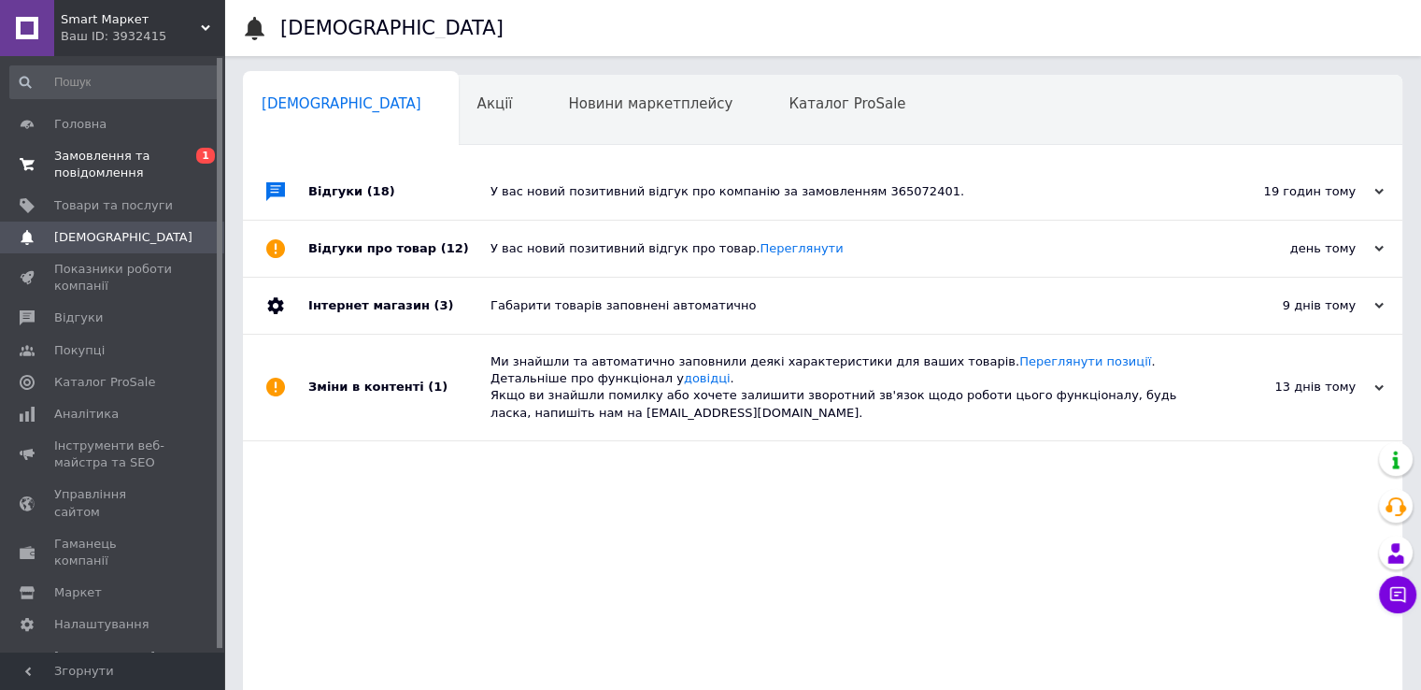
click at [116, 187] on link "Замовлення та повідомлення 0 1" at bounding box center [115, 164] width 230 height 49
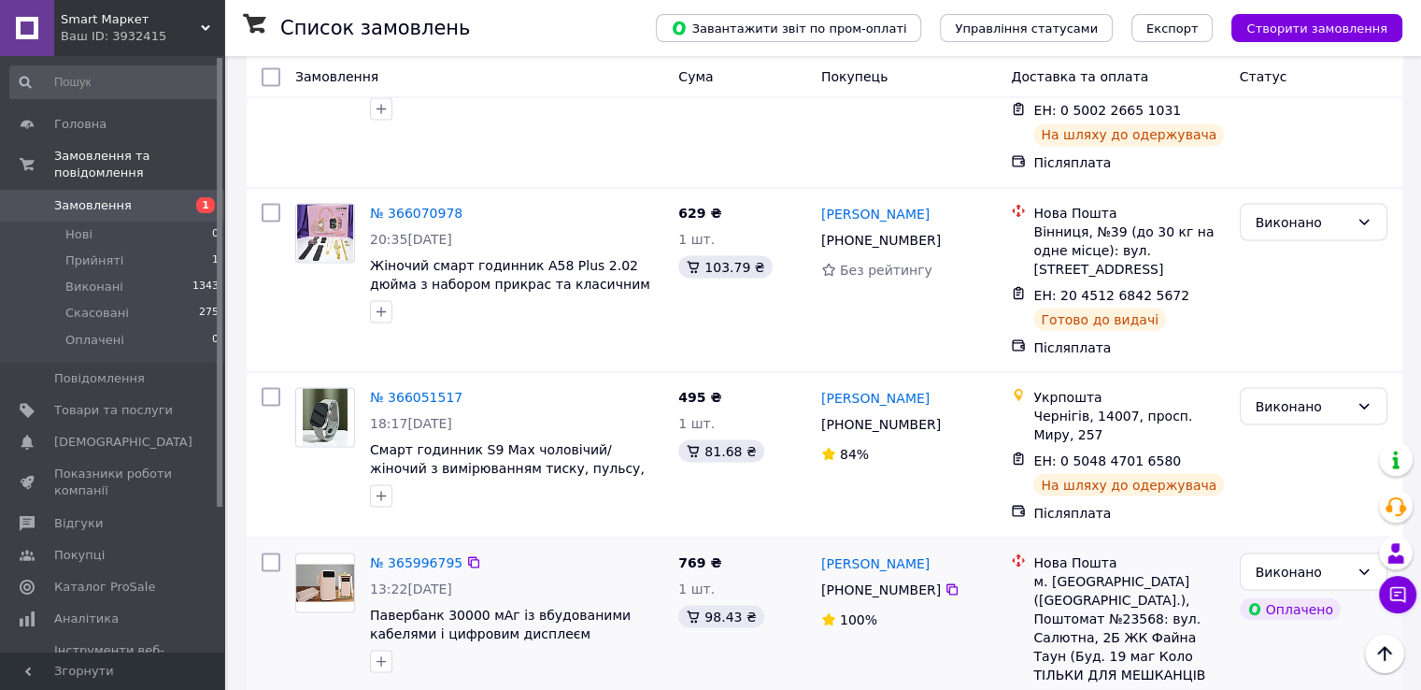
scroll to position [3394, 0]
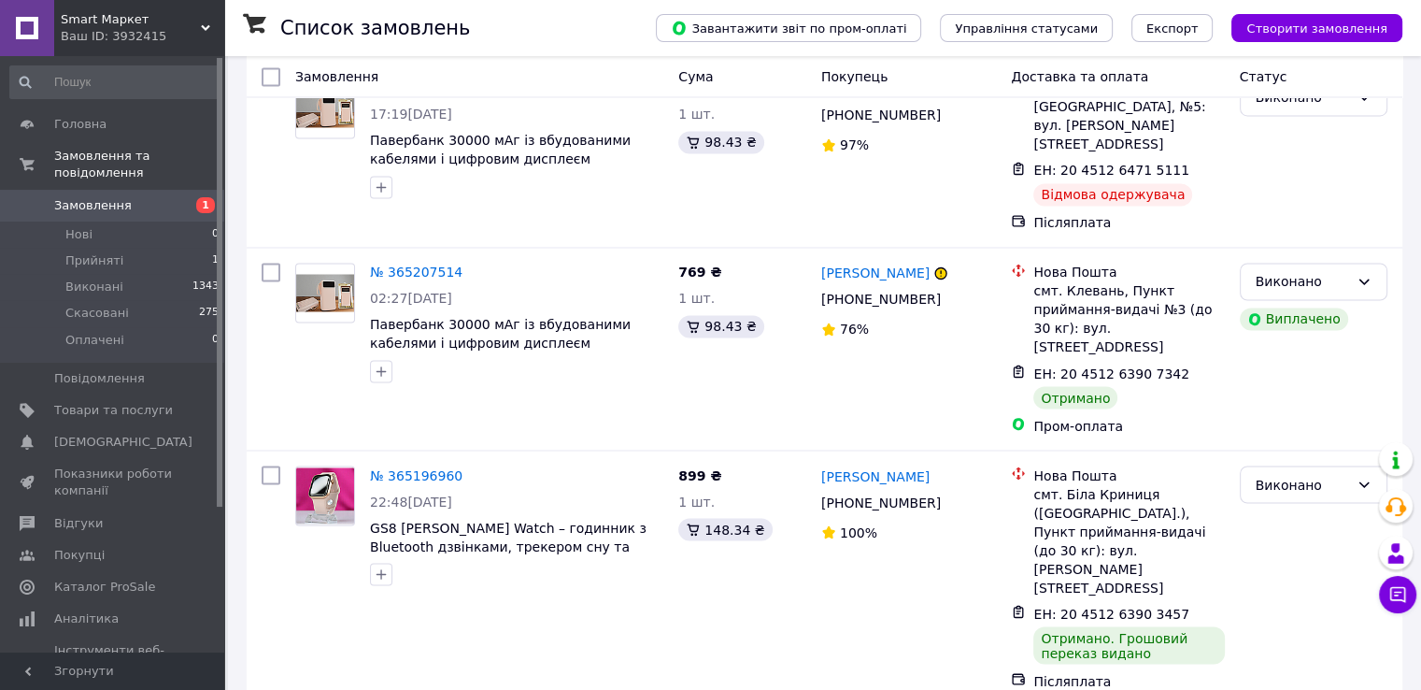
scroll to position [3394, 0]
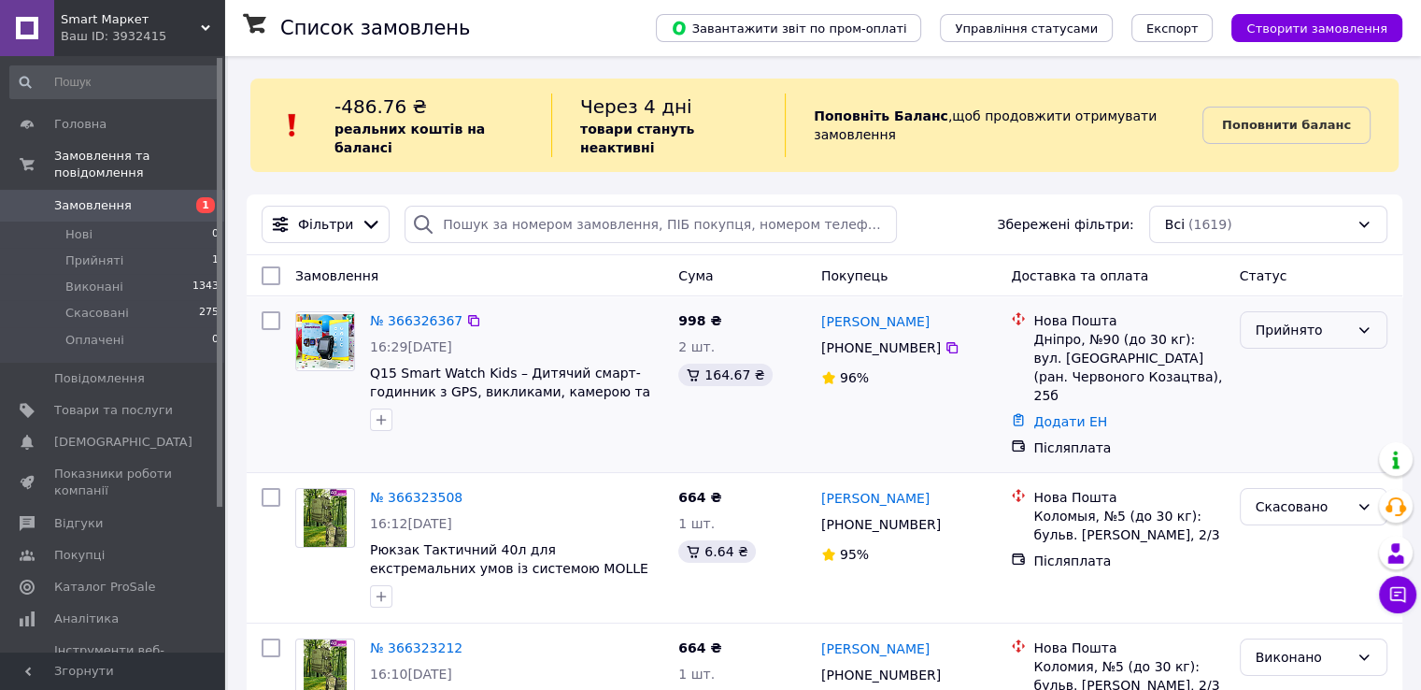
click at [1308, 320] on div "Прийнято" at bounding box center [1302, 330] width 93 height 21
click at [1293, 361] on li "Виконано" at bounding box center [1313, 352] width 146 height 34
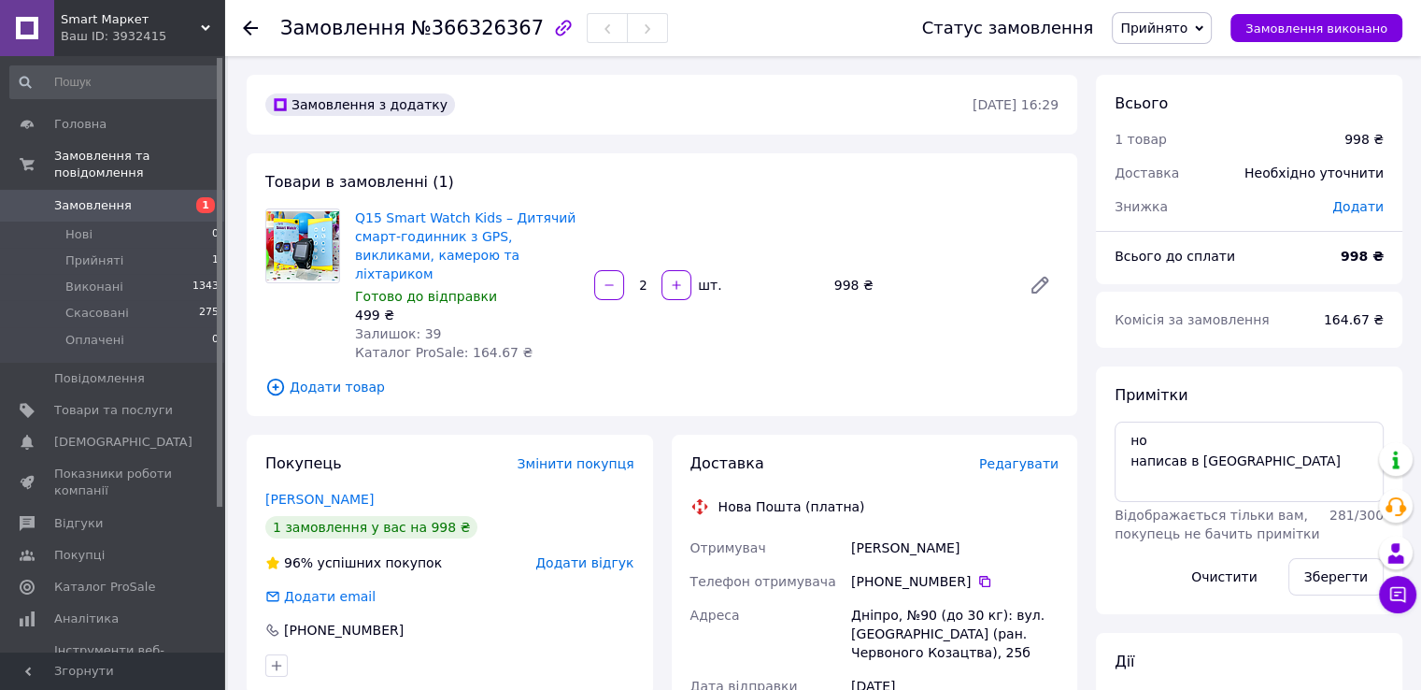
drag, startPoint x: 875, startPoint y: 566, endPoint x: 957, endPoint y: 570, distance: 82.3
click at [957, 572] on div "[PHONE_NUMBER]" at bounding box center [954, 581] width 207 height 19
copy div "0 96 131 97 54"
click at [883, 531] on div "Литвиненко Жанна" at bounding box center [954, 548] width 215 height 34
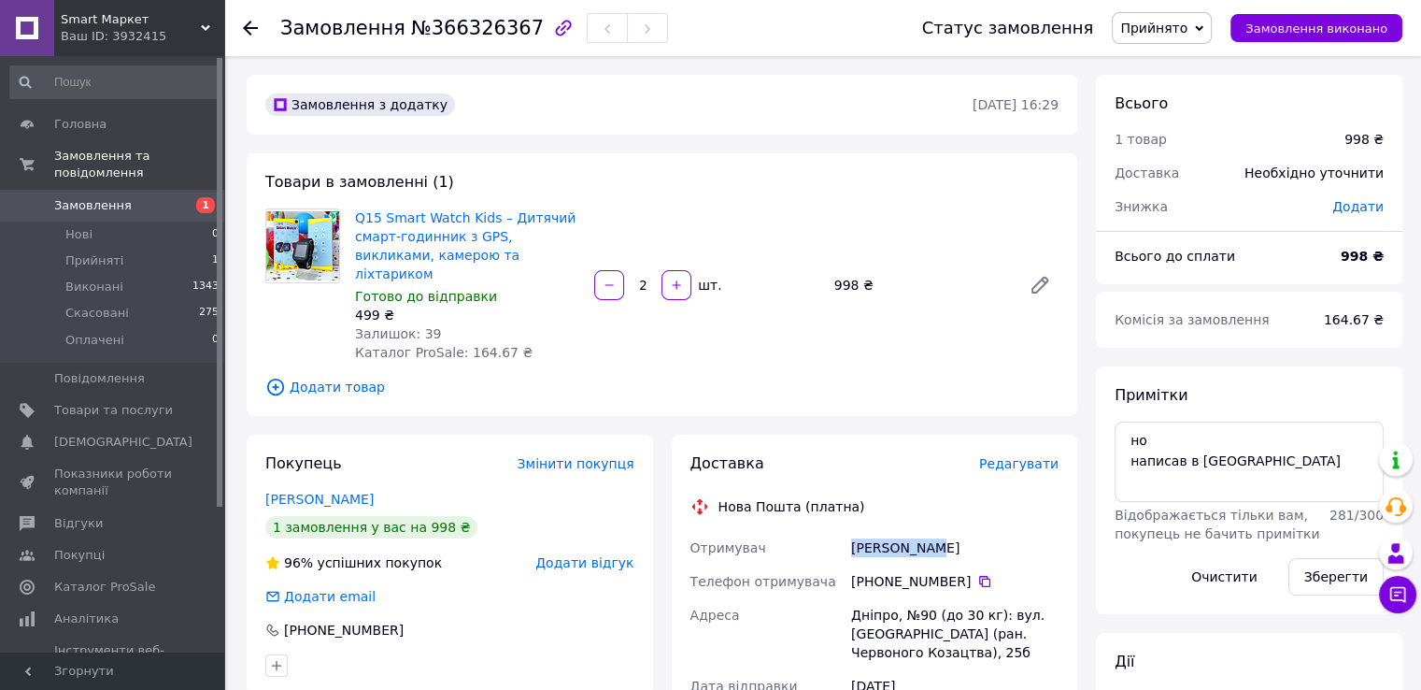
copy div "Литвиненко"
click at [943, 531] on div "Литвиненко Жанна" at bounding box center [954, 548] width 215 height 34
copy div "Жанна"
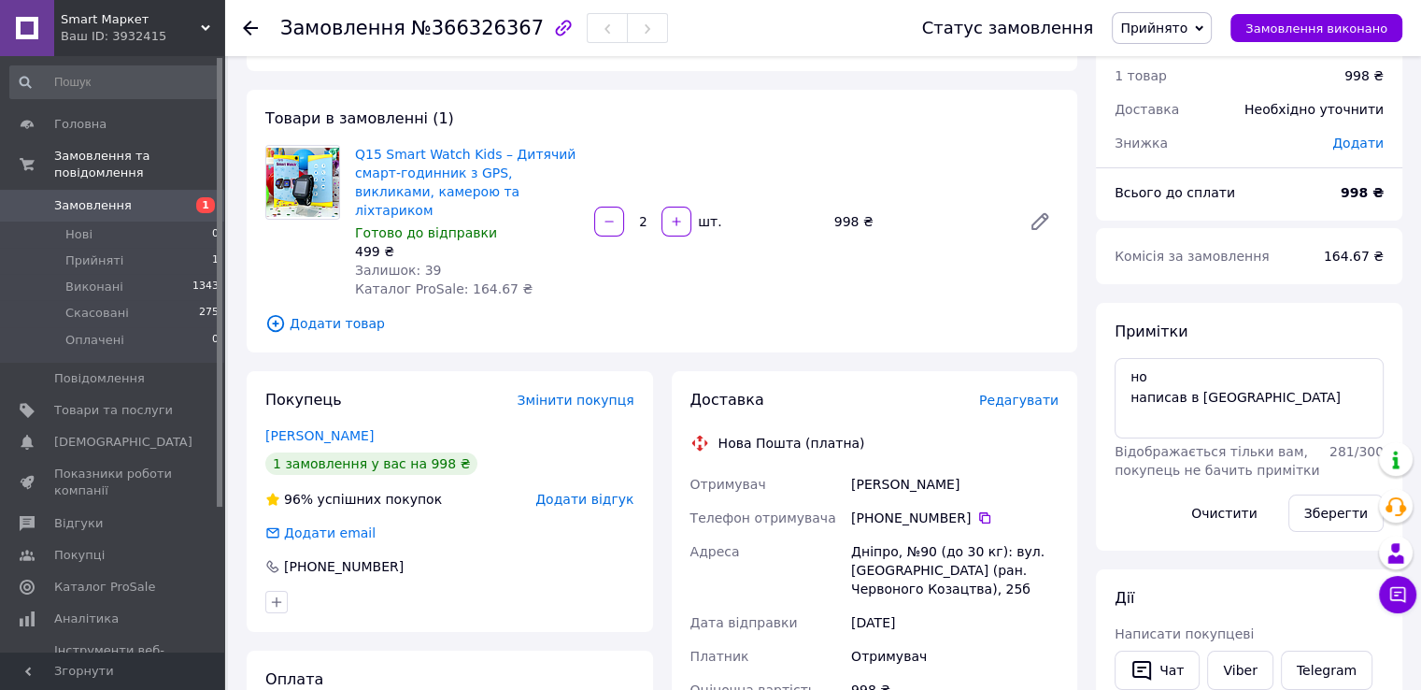
scroll to position [93, 0]
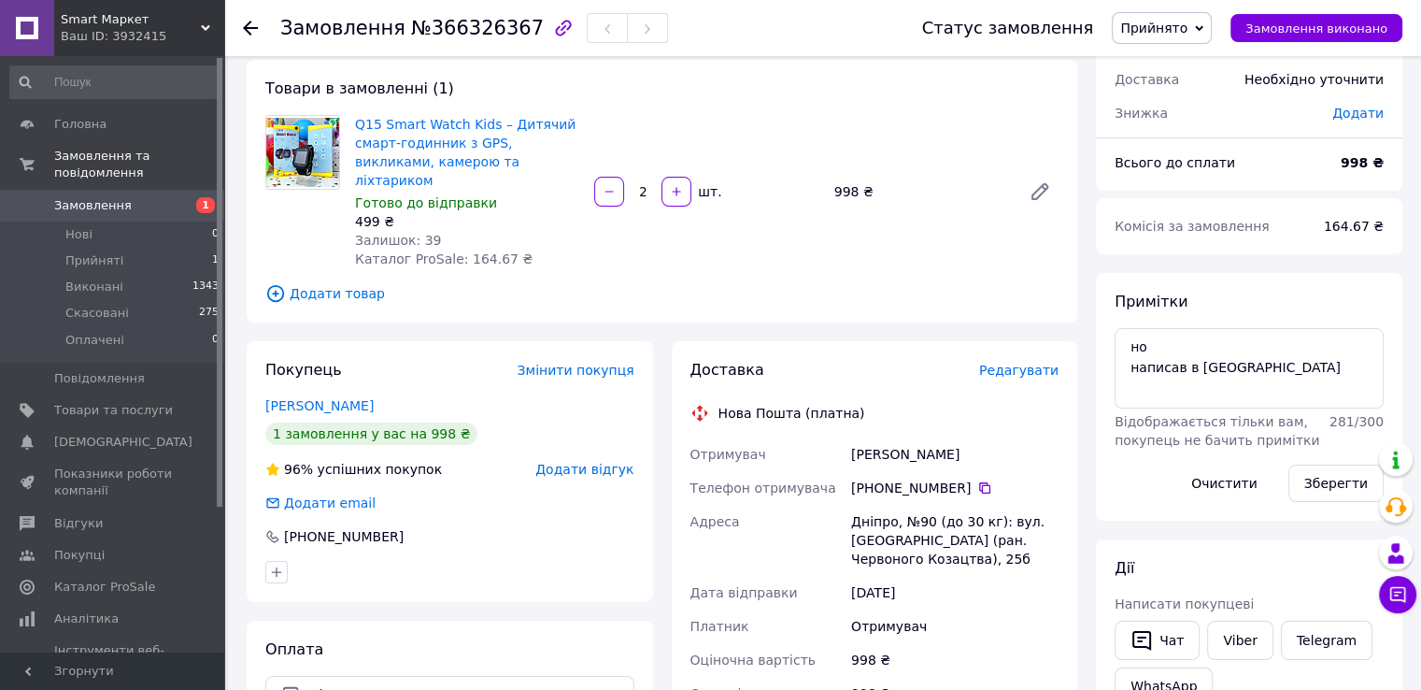
click at [865, 508] on div "Дніпро, №90 (до 30 кг): вул. [GEOGRAPHIC_DATA] (ран. Червоного Козацтва), 25б" at bounding box center [954, 540] width 215 height 71
copy div "Дніпро"
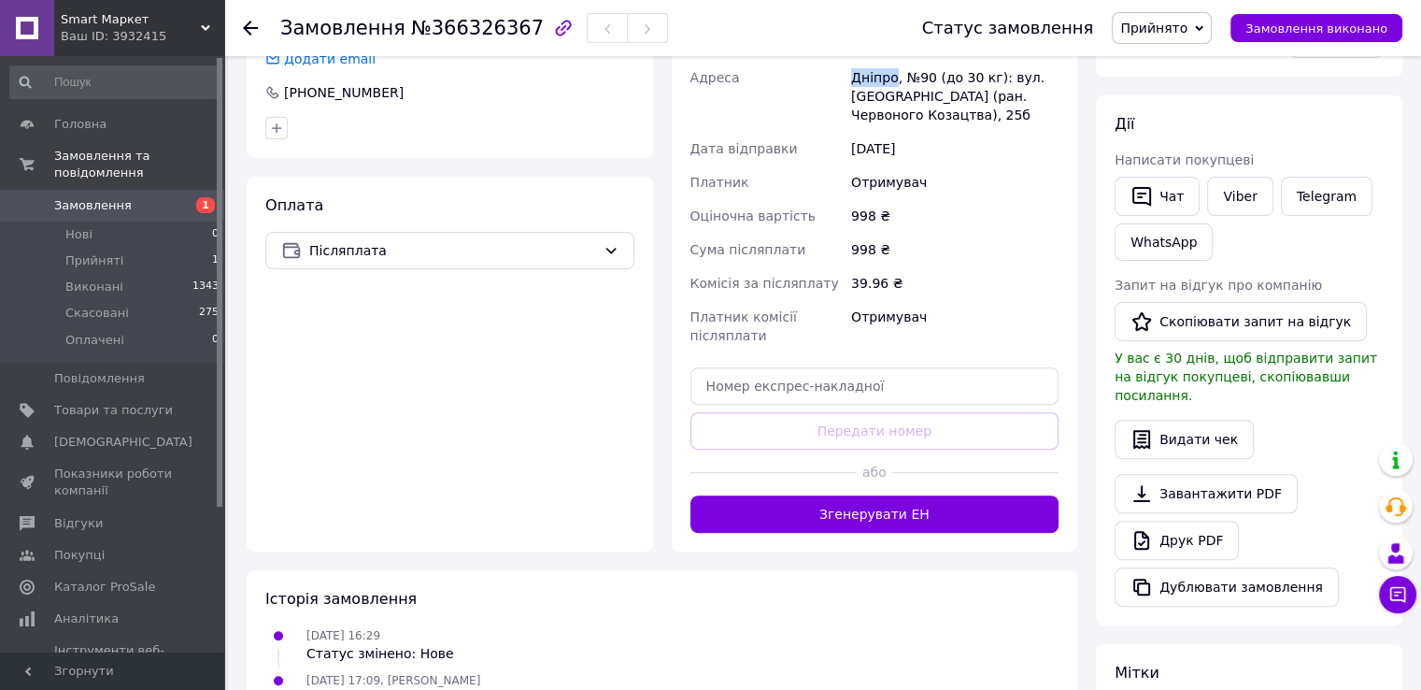
scroll to position [561, 0]
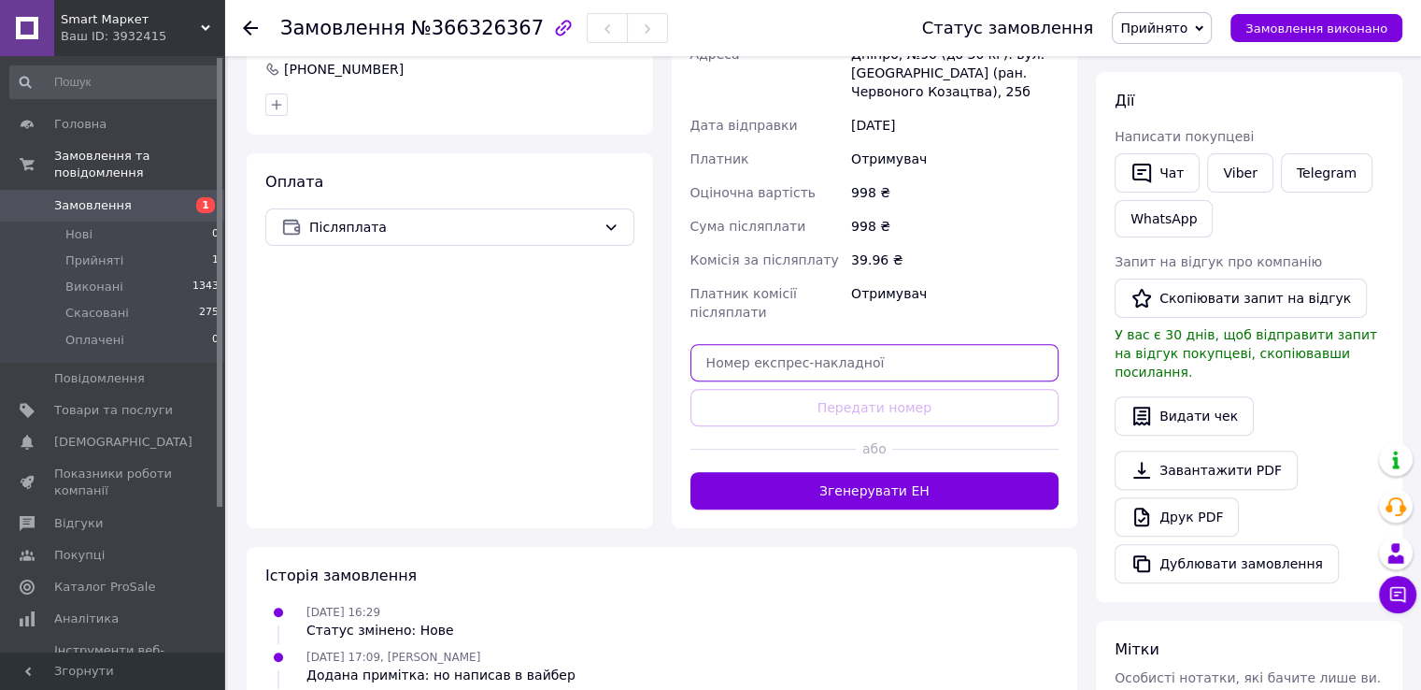
click at [844, 344] on input "text" at bounding box center [874, 362] width 369 height 37
paste input "20451269189188"
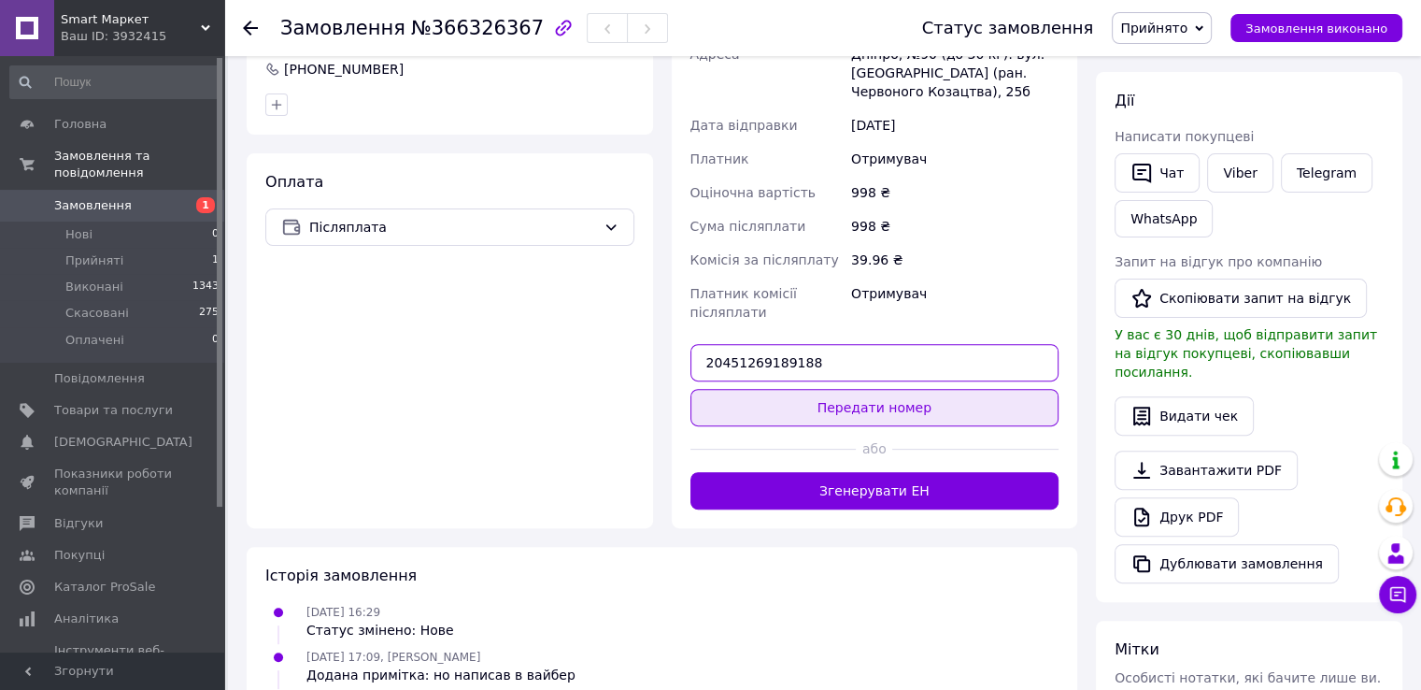
type input "20451269189188"
click at [886, 389] on button "Передати номер" at bounding box center [874, 407] width 369 height 37
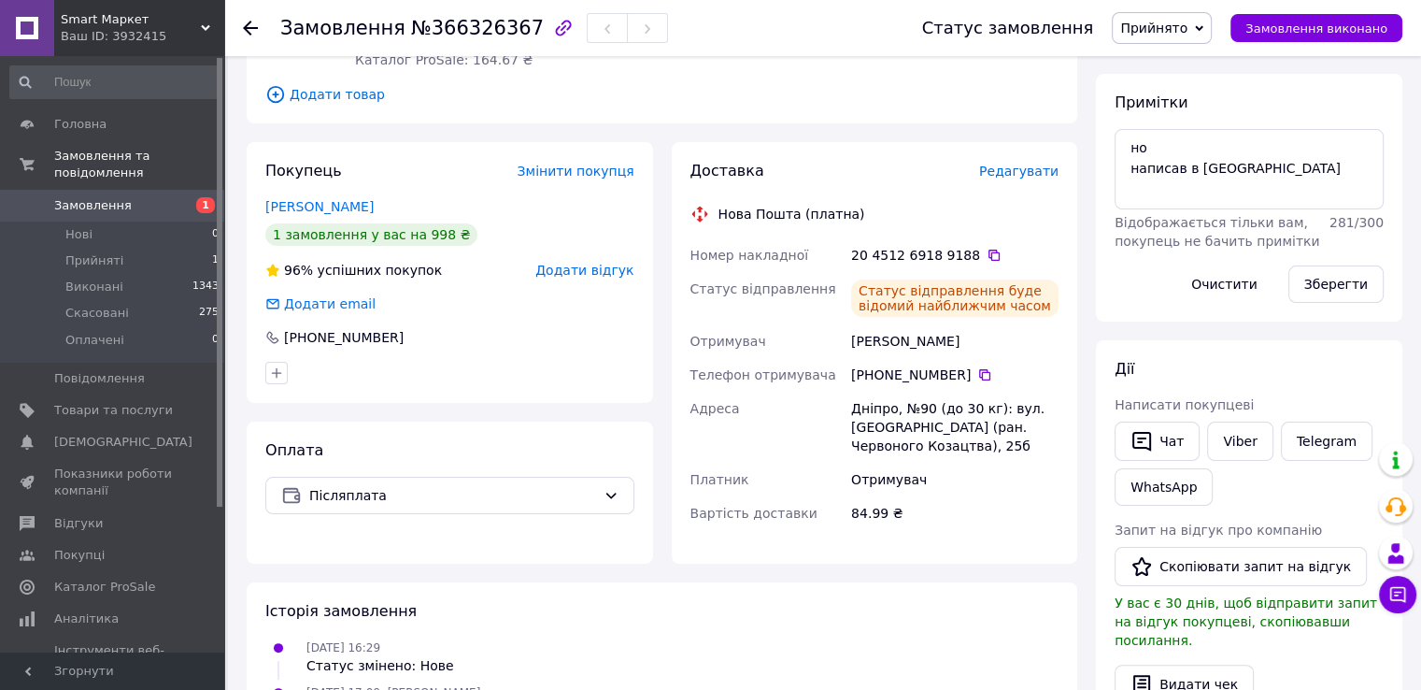
scroll to position [280, 0]
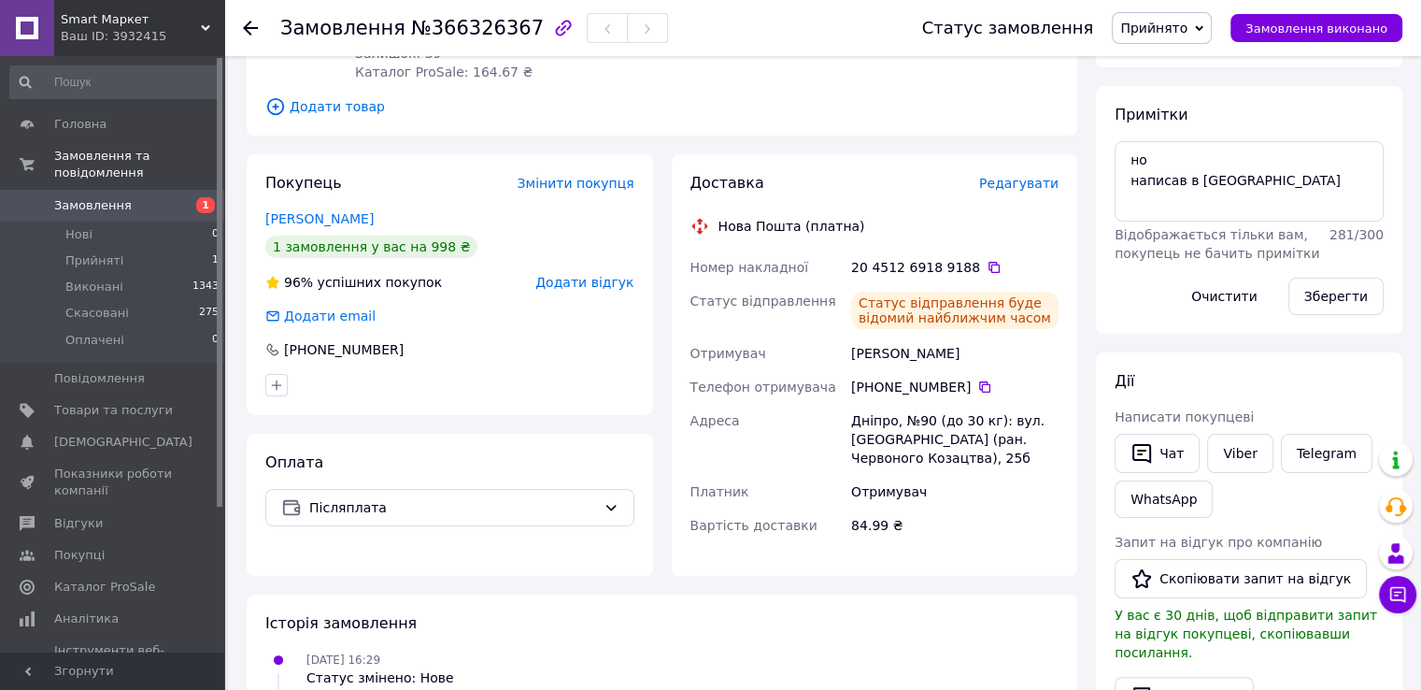
click at [1042, 347] on div "Литвиненко Жанна" at bounding box center [954, 353] width 215 height 34
copy div "Литвиненко Жанна"
drag, startPoint x: 873, startPoint y: 371, endPoint x: 706, endPoint y: 240, distance: 211.6
click at [956, 377] on div "[PHONE_NUMBER]" at bounding box center [954, 386] width 207 height 19
copy div "0 96 131 97 54"
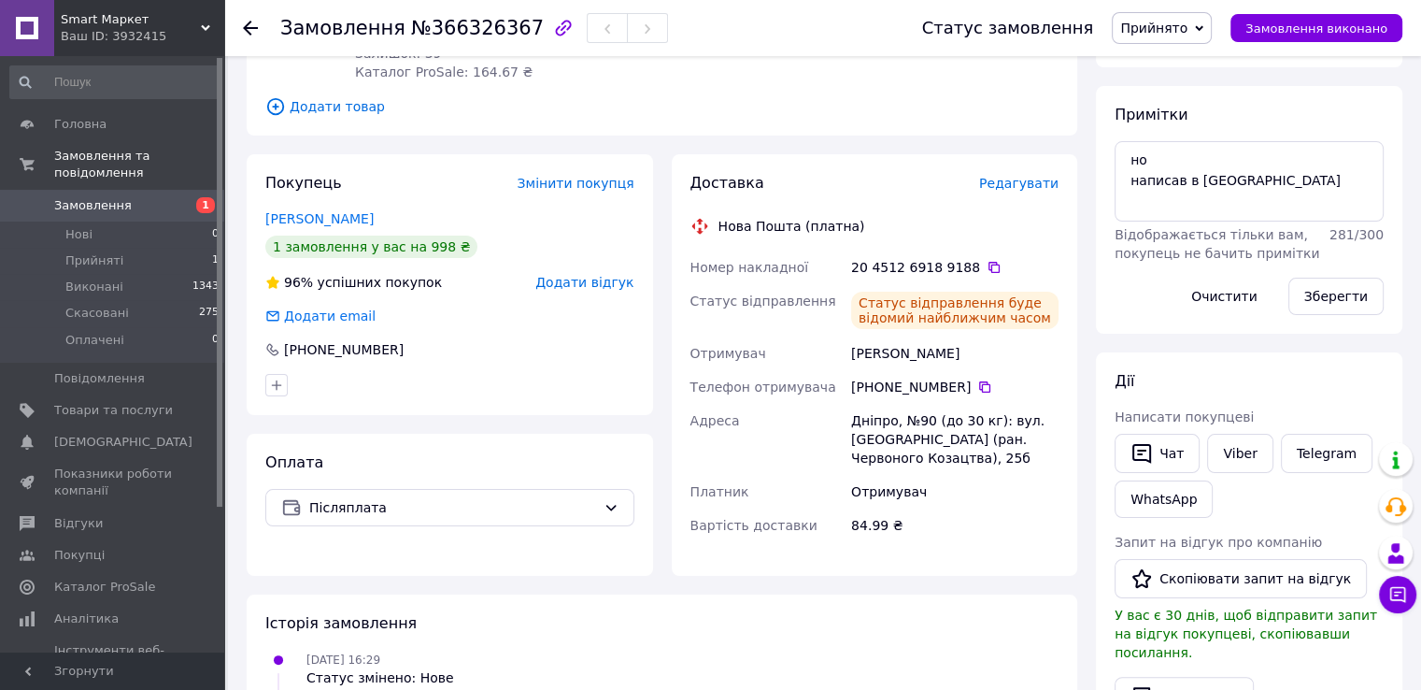
click at [873, 407] on div "Дніпро, №90 (до 30 кг): вул. [GEOGRAPHIC_DATA] (ран. Червоного Козацтва), 25б" at bounding box center [954, 439] width 215 height 71
copy div "Дніпро"
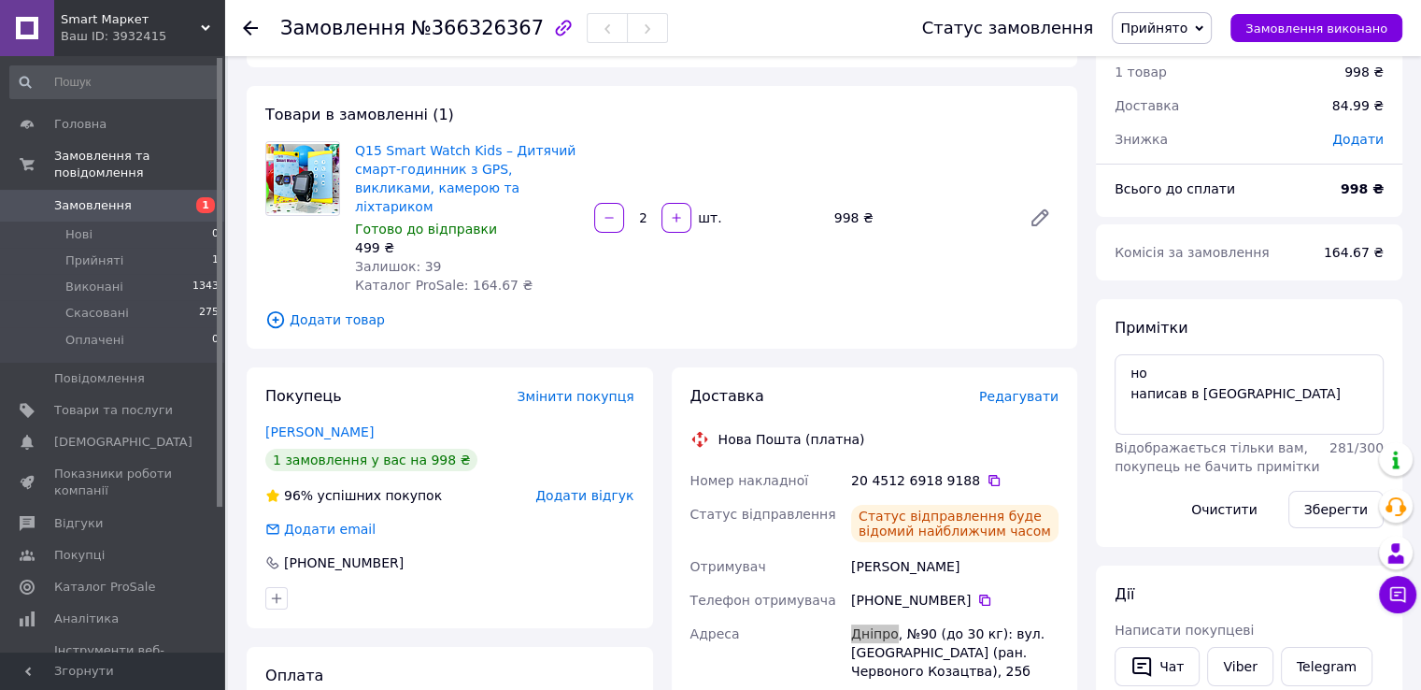
scroll to position [0, 0]
